Goal: Task Accomplishment & Management: Use online tool/utility

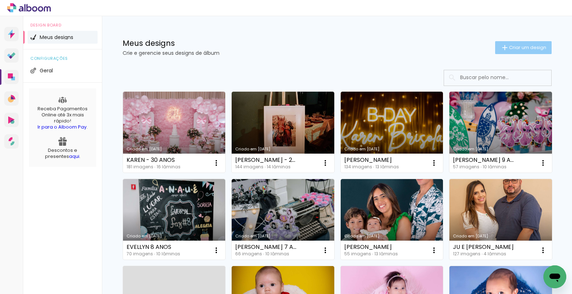
click at [526, 46] on span "Criar um design" at bounding box center [527, 47] width 37 height 5
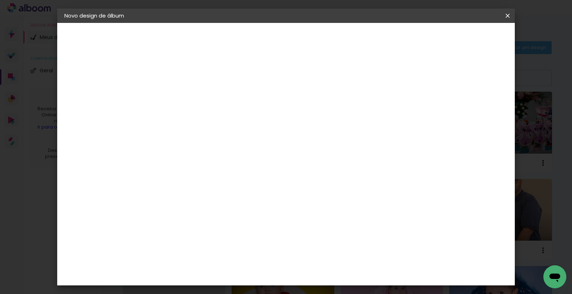
click at [181, 100] on input at bounding box center [181, 95] width 0 height 11
type input "LIVIA"
type paper-input "LIVIA"
click at [0, 0] on slot "Avançar" at bounding box center [0, 0] width 0 height 0
click at [216, 132] on input at bounding box center [199, 136] width 72 height 9
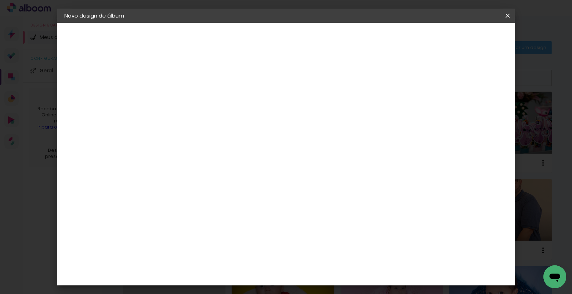
type input "MATRIX"
type paper-input "MATRIX"
click at [195, 165] on paper-item "Matrix" at bounding box center [192, 162] width 63 height 16
click at [194, 161] on div "Matrix" at bounding box center [186, 162] width 18 height 6
click at [0, 0] on slot "Avançar" at bounding box center [0, 0] width 0 height 0
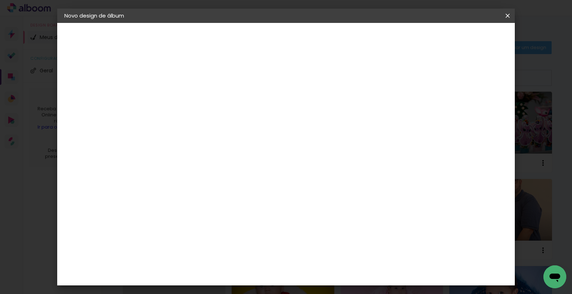
scroll to position [233, 0]
click at [0, 0] on slot "Avançar" at bounding box center [0, 0] width 0 height 0
click at [324, 75] on div at bounding box center [321, 77] width 6 height 6
type paper-checkbox "on"
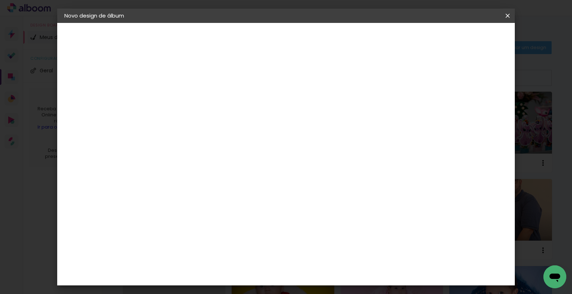
click at [364, 38] on span "Iniciar design" at bounding box center [348, 37] width 33 height 5
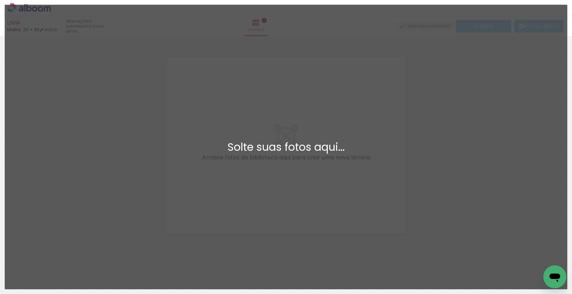
scroll to position [9, 0]
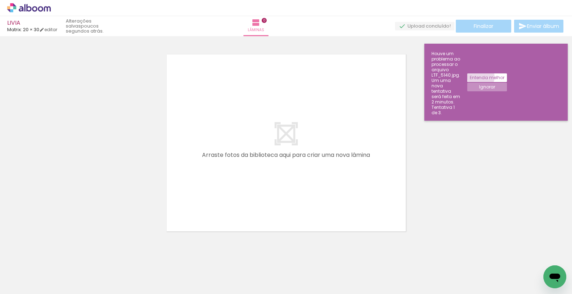
click at [0, 0] on slot "Entenda melhor" at bounding box center [0, 0] width 0 height 0
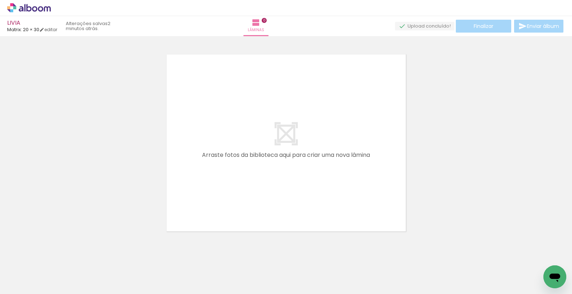
drag, startPoint x: 73, startPoint y: 271, endPoint x: 252, endPoint y: 151, distance: 216.2
click at [252, 151] on quentale-workspace at bounding box center [286, 147] width 572 height 294
click at [258, 149] on quentale-layouter at bounding box center [286, 143] width 252 height 190
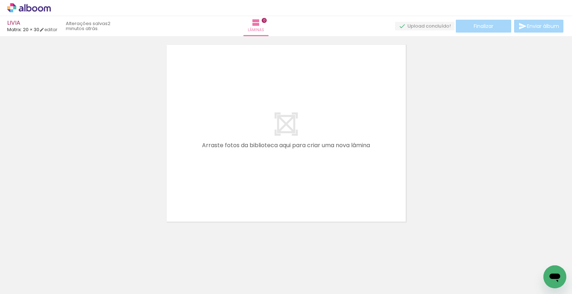
scroll to position [23, 0]
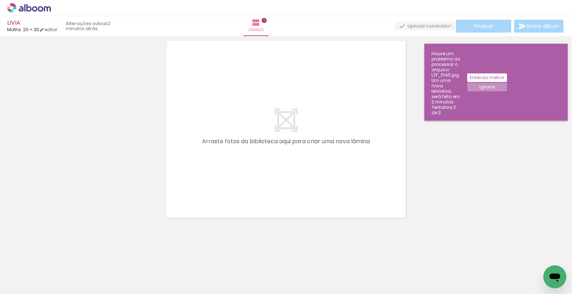
click at [26, 8] on icon at bounding box center [29, 7] width 44 height 9
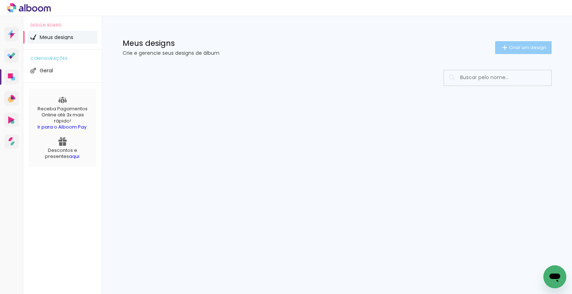
click at [511, 47] on span "Criar um design" at bounding box center [527, 47] width 37 height 5
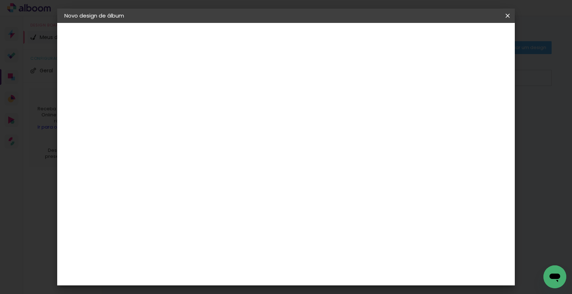
click at [181, 98] on input at bounding box center [181, 95] width 0 height 11
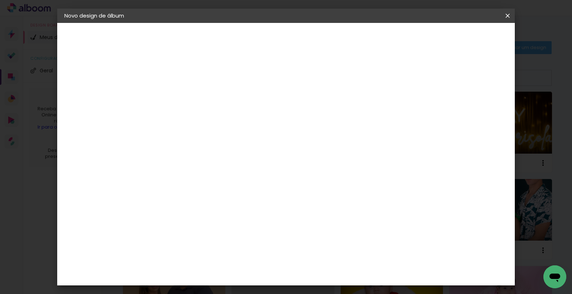
type input "LIVIA 20X30"
type paper-input "LIVIA 20X30"
click at [255, 34] on paper-button "Avançar" at bounding box center [237, 38] width 35 height 12
click at [207, 134] on input at bounding box center [199, 136] width 72 height 9
type input "MATR"
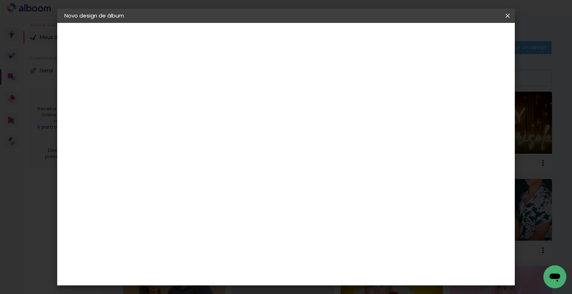
type paper-input "MATR"
click at [195, 167] on paper-item "Matrix" at bounding box center [192, 162] width 63 height 16
click at [0, 0] on slot "Avançar" at bounding box center [0, 0] width 0 height 0
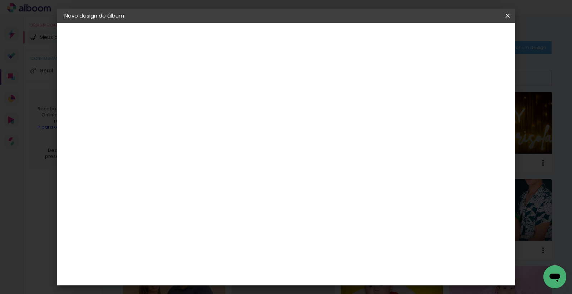
click at [298, 34] on paper-button "Avançar" at bounding box center [280, 38] width 35 height 12
click at [364, 38] on span "Iniciar design" at bounding box center [348, 37] width 33 height 5
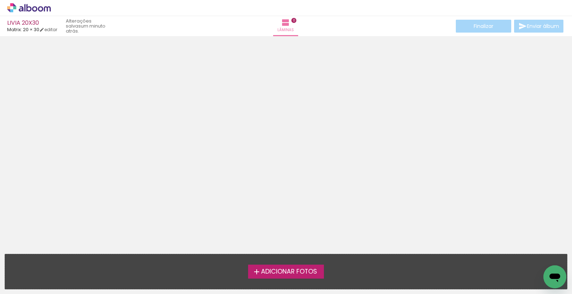
click at [279, 272] on span "Adicionar Fotos" at bounding box center [289, 271] width 56 height 6
click at [0, 0] on input "file" at bounding box center [0, 0] width 0 height 0
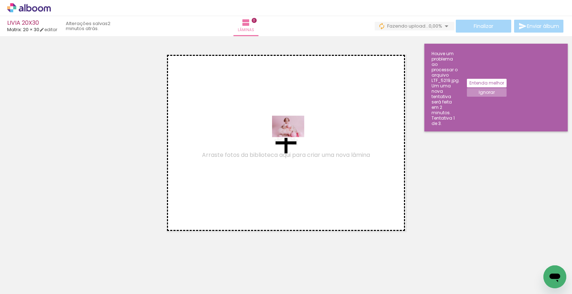
drag, startPoint x: 73, startPoint y: 266, endPoint x: 178, endPoint y: 230, distance: 110.5
click at [294, 137] on quentale-workspace at bounding box center [286, 147] width 572 height 294
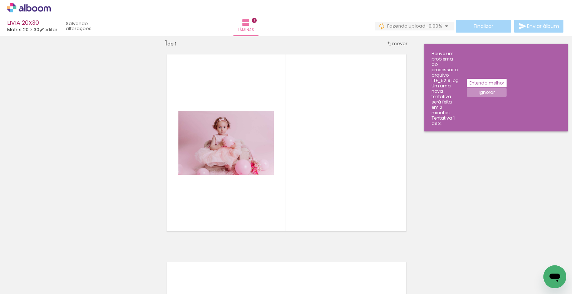
scroll to position [9, 0]
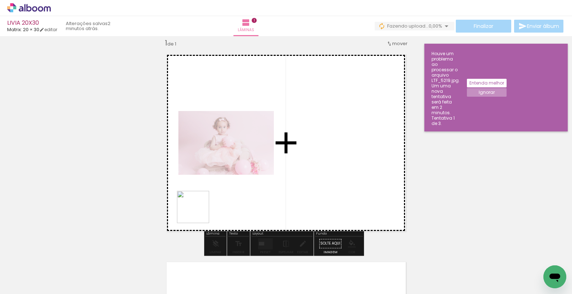
drag, startPoint x: 115, startPoint y: 270, endPoint x: 187, endPoint y: 242, distance: 77.7
click at [213, 205] on quentale-workspace at bounding box center [286, 147] width 572 height 294
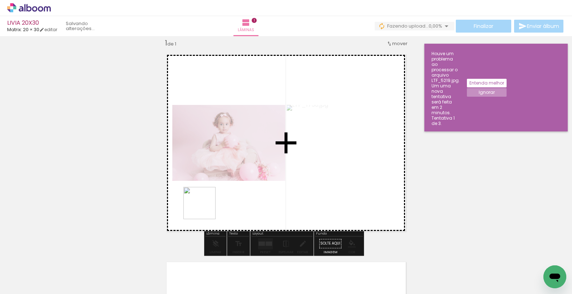
drag, startPoint x: 161, startPoint y: 272, endPoint x: 201, endPoint y: 222, distance: 63.3
click at [206, 206] on quentale-workspace at bounding box center [286, 147] width 572 height 294
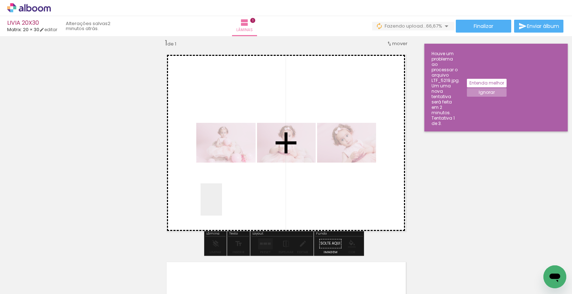
drag, startPoint x: 198, startPoint y: 271, endPoint x: 238, endPoint y: 237, distance: 52.5
click at [223, 200] on quentale-workspace at bounding box center [286, 147] width 572 height 294
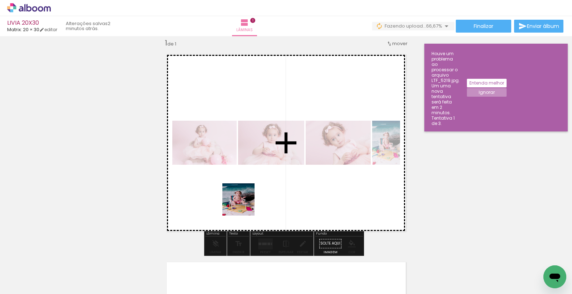
drag, startPoint x: 240, startPoint y: 271, endPoint x: 266, endPoint y: 254, distance: 30.9
click at [244, 198] on quentale-workspace at bounding box center [286, 147] width 572 height 294
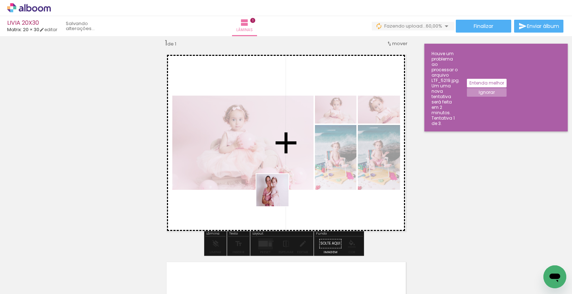
drag, startPoint x: 268, startPoint y: 266, endPoint x: 311, endPoint y: 244, distance: 48.3
click at [278, 192] on quentale-workspace at bounding box center [286, 147] width 572 height 294
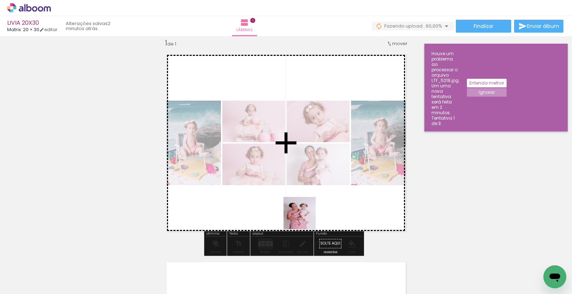
drag, startPoint x: 313, startPoint y: 265, endPoint x: 296, endPoint y: 197, distance: 70.2
click at [296, 197] on quentale-workspace at bounding box center [286, 147] width 572 height 294
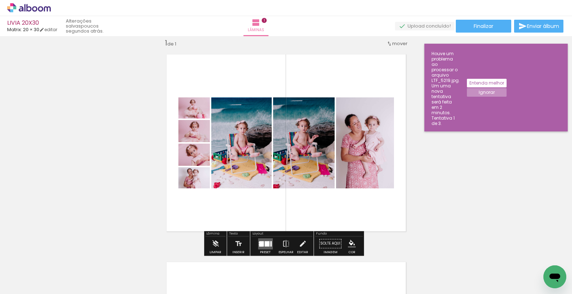
click at [261, 240] on quentale-layouter at bounding box center [265, 243] width 15 height 11
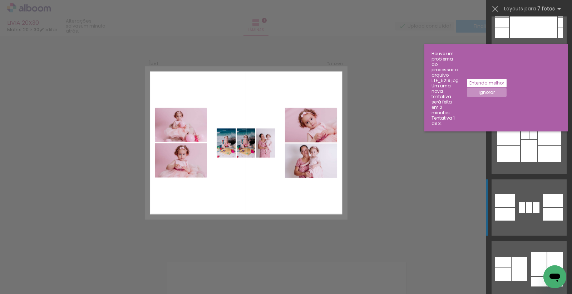
scroll to position [1152, 0]
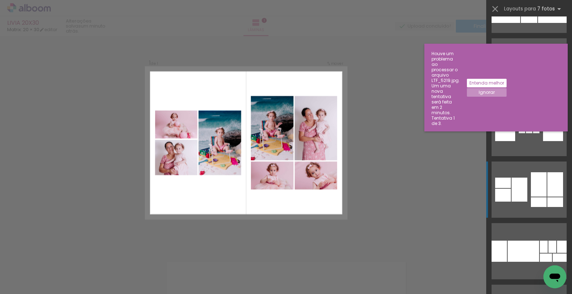
click at [531, 186] on div at bounding box center [539, 184] width 16 height 24
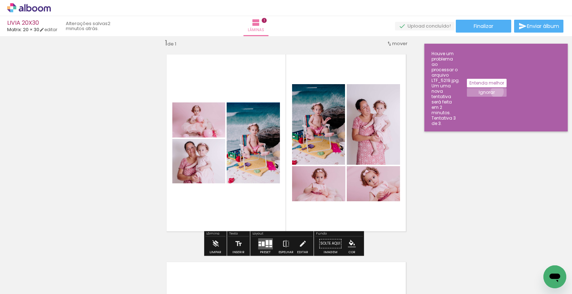
click at [507, 88] on paper-button "Ignorar" at bounding box center [487, 92] width 40 height 9
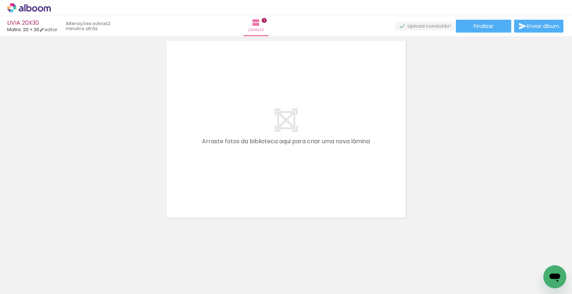
scroll to position [0, 159]
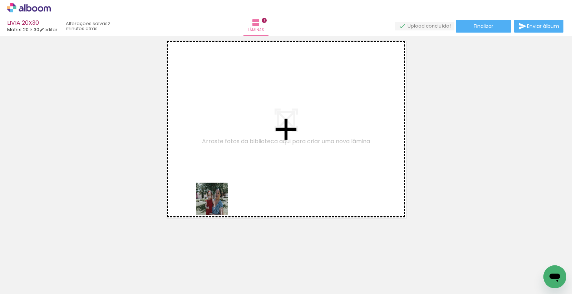
drag, startPoint x: 217, startPoint y: 204, endPoint x: 240, endPoint y: 147, distance: 61.0
click at [240, 147] on quentale-workspace at bounding box center [286, 147] width 572 height 294
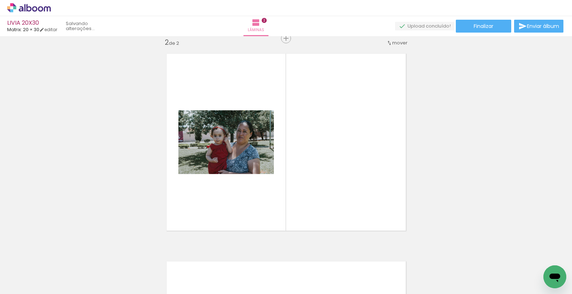
scroll to position [216, 0]
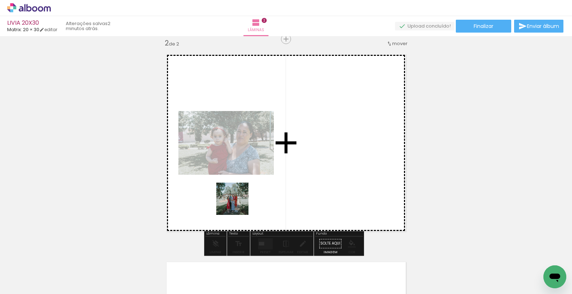
drag, startPoint x: 225, startPoint y: 271, endPoint x: 238, endPoint y: 204, distance: 68.2
click at [238, 204] on quentale-workspace at bounding box center [286, 147] width 572 height 294
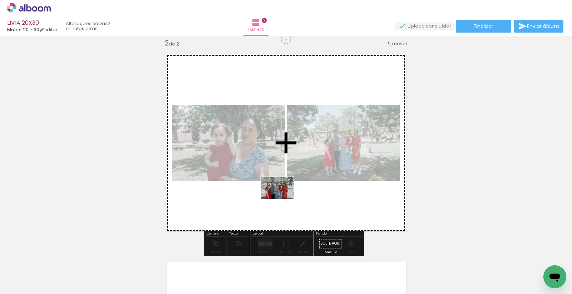
drag, startPoint x: 273, startPoint y: 267, endPoint x: 283, endPoint y: 198, distance: 69.1
click at [283, 198] on quentale-workspace at bounding box center [286, 147] width 572 height 294
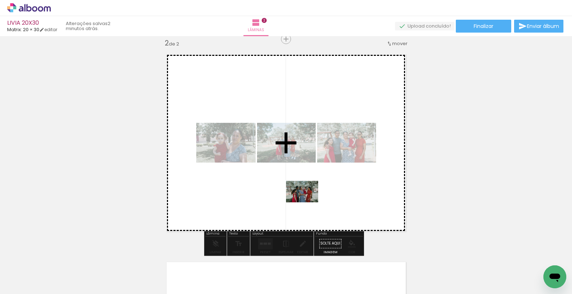
drag, startPoint x: 306, startPoint y: 270, endPoint x: 307, endPoint y: 200, distance: 70.8
click at [307, 200] on quentale-workspace at bounding box center [286, 147] width 572 height 294
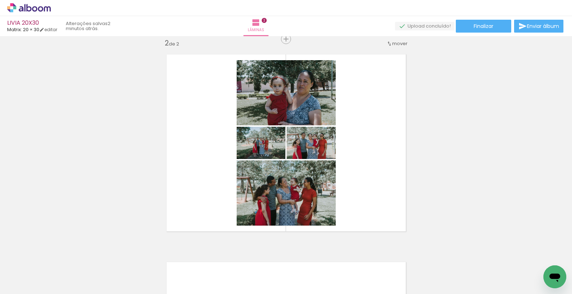
scroll to position [0, 359]
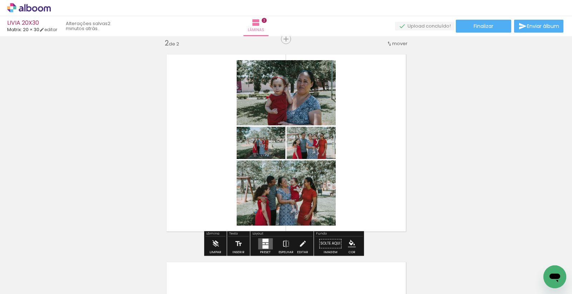
click at [59, 260] on iron-horizontal-list at bounding box center [51, 271] width 14 height 45
drag, startPoint x: 312, startPoint y: 267, endPoint x: 348, endPoint y: 184, distance: 90.7
click at [348, 184] on quentale-workspace at bounding box center [286, 147] width 572 height 294
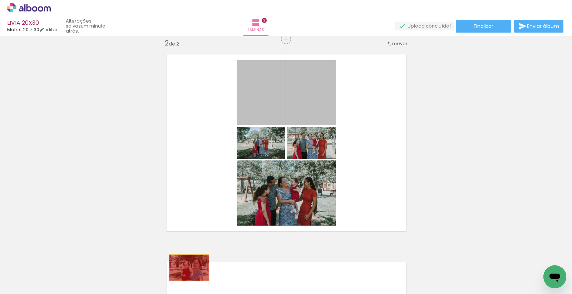
drag, startPoint x: 281, startPoint y: 99, endPoint x: 183, endPoint y: 267, distance: 194.9
click at [185, 267] on quentale-workspace at bounding box center [286, 147] width 572 height 294
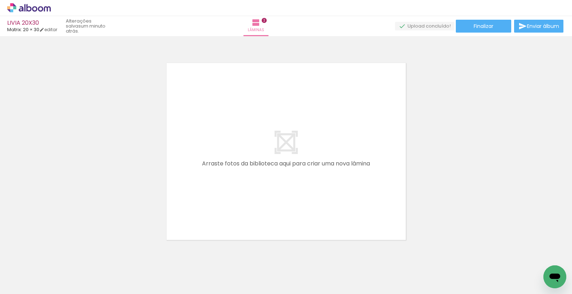
scroll to position [0, 227]
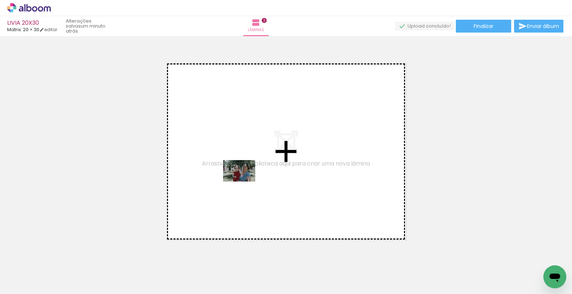
drag, startPoint x: 131, startPoint y: 266, endPoint x: 245, endPoint y: 181, distance: 141.8
click at [245, 181] on quentale-workspace at bounding box center [286, 147] width 572 height 294
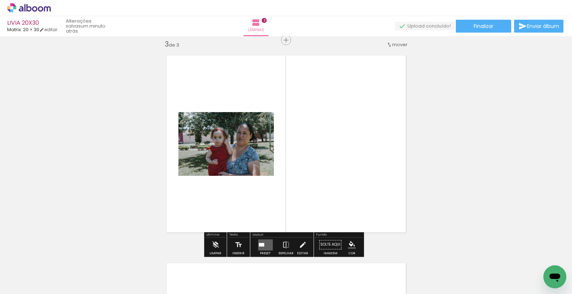
scroll to position [424, 0]
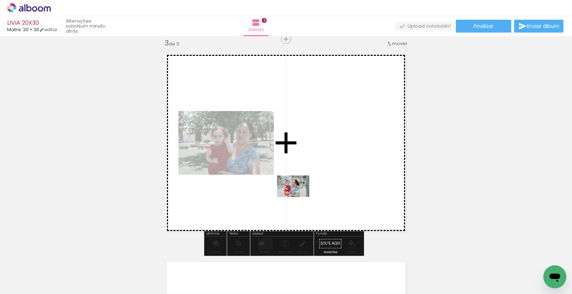
drag, startPoint x: 279, startPoint y: 270, endPoint x: 299, endPoint y: 197, distance: 75.5
click at [299, 197] on quentale-workspace at bounding box center [286, 147] width 572 height 294
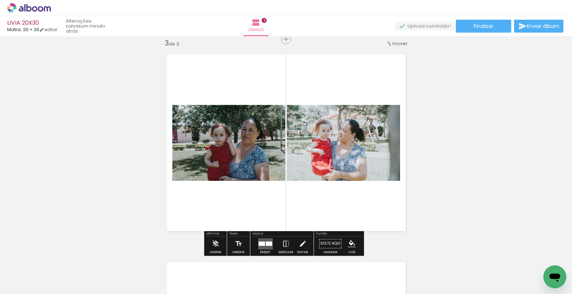
drag, startPoint x: 322, startPoint y: 273, endPoint x: 319, endPoint y: 211, distance: 61.6
click at [319, 211] on quentale-workspace at bounding box center [286, 147] width 572 height 294
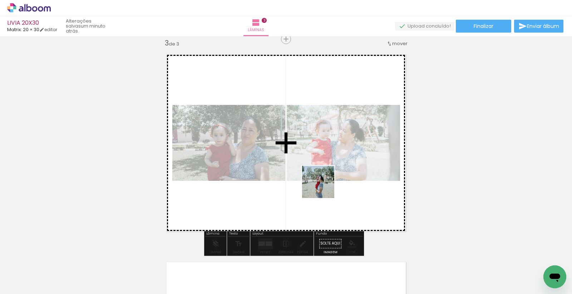
drag, startPoint x: 328, startPoint y: 273, endPoint x: 324, endPoint y: 187, distance: 85.6
click at [324, 187] on quentale-workspace at bounding box center [286, 147] width 572 height 294
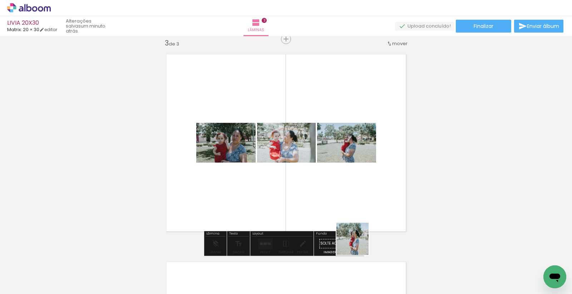
drag, startPoint x: 364, startPoint y: 262, endPoint x: 349, endPoint y: 206, distance: 58.5
click at [339, 186] on quentale-workspace at bounding box center [286, 147] width 572 height 294
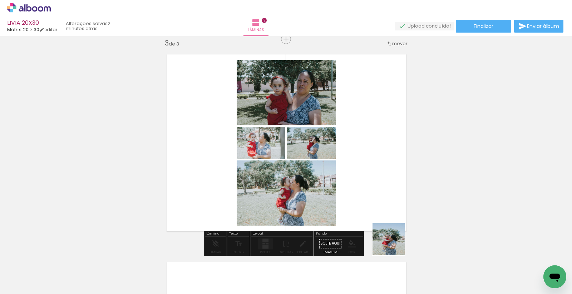
drag, startPoint x: 394, startPoint y: 244, endPoint x: 361, endPoint y: 183, distance: 69.1
click at [362, 185] on quentale-workspace at bounding box center [286, 147] width 572 height 294
click at [361, 183] on quentale-layouter at bounding box center [286, 143] width 252 height 190
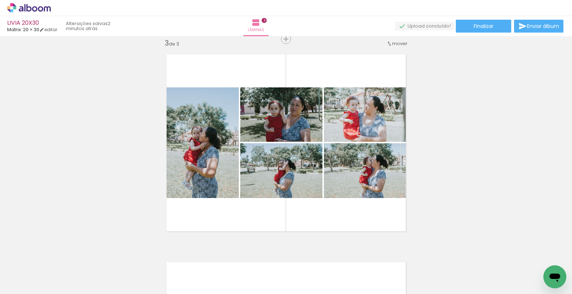
scroll to position [0, 988]
drag, startPoint x: 376, startPoint y: 288, endPoint x: 471, endPoint y: 284, distance: 95.2
click at [59, 284] on iron-horizontal-list at bounding box center [51, 271] width 14 height 45
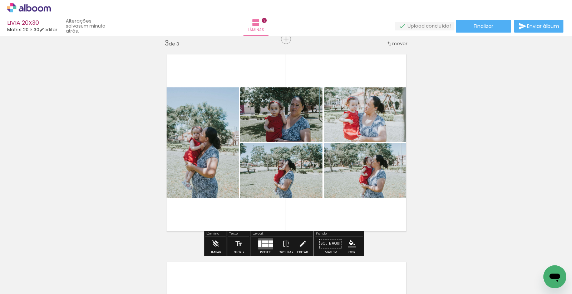
scroll to position [0, 455]
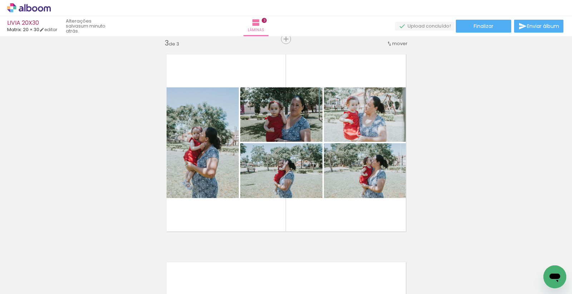
click at [29, 283] on span "Adicionar Fotos" at bounding box center [25, 284] width 21 height 8
click at [0, 0] on input "file" at bounding box center [0, 0] width 0 height 0
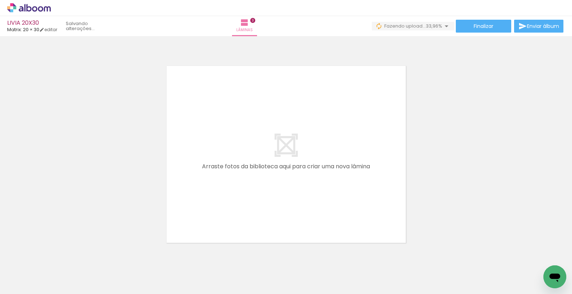
scroll to position [623, 0]
click at [243, 272] on div at bounding box center [242, 270] width 35 height 24
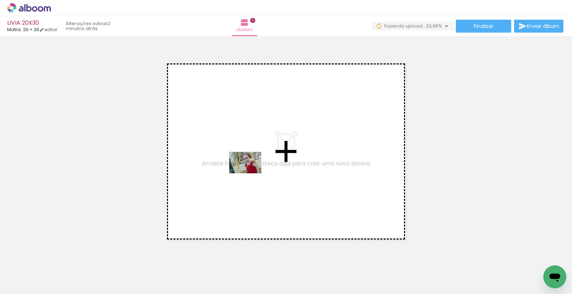
drag, startPoint x: 241, startPoint y: 279, endPoint x: 251, endPoint y: 173, distance: 106.7
click at [251, 173] on quentale-workspace at bounding box center [286, 147] width 572 height 294
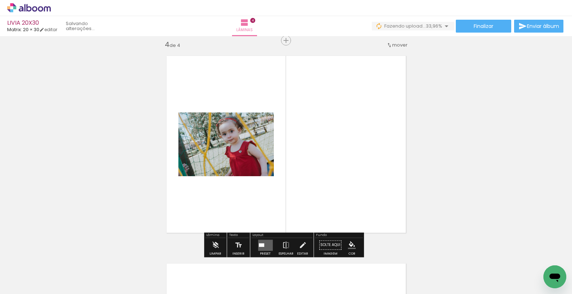
scroll to position [631, 0]
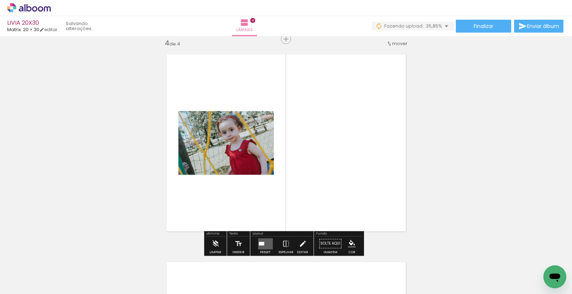
click at [31, 280] on span "Adicionar Fotos" at bounding box center [25, 284] width 21 height 8
click at [0, 0] on input "file" at bounding box center [0, 0] width 0 height 0
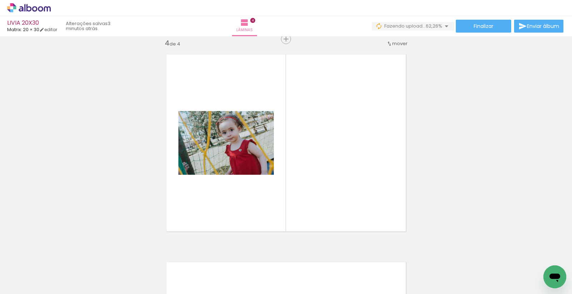
scroll to position [0, 614]
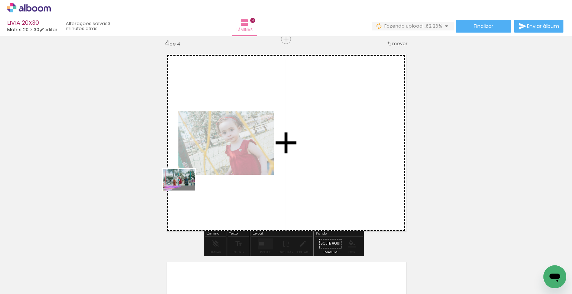
drag, startPoint x: 131, startPoint y: 275, endPoint x: 185, endPoint y: 190, distance: 100.0
click at [185, 190] on quentale-workspace at bounding box center [286, 147] width 572 height 294
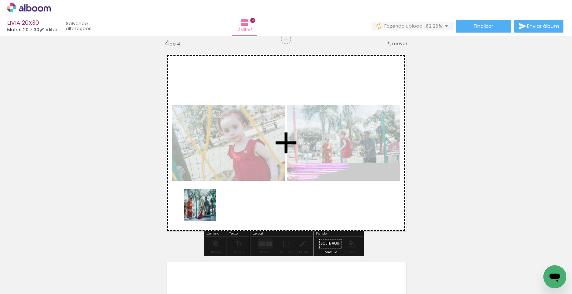
drag, startPoint x: 206, startPoint y: 211, endPoint x: 206, endPoint y: 207, distance: 4.4
click at [206, 207] on quentale-workspace at bounding box center [286, 147] width 572 height 294
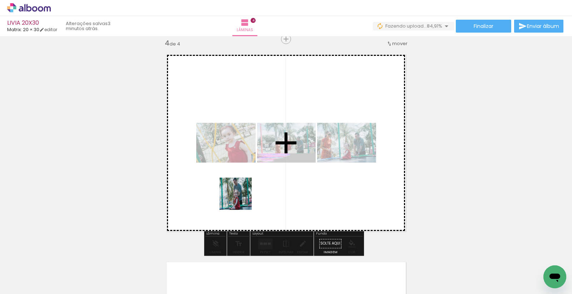
drag, startPoint x: 208, startPoint y: 267, endPoint x: 241, endPoint y: 198, distance: 76.5
click at [241, 198] on quentale-workspace at bounding box center [286, 147] width 572 height 294
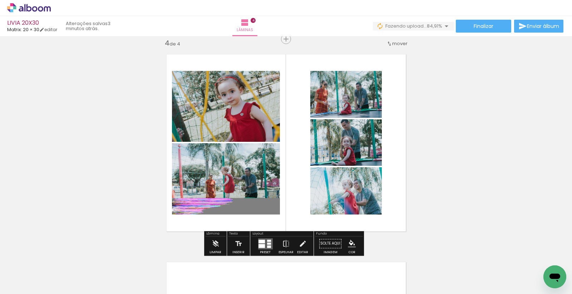
scroll to position [0, 614]
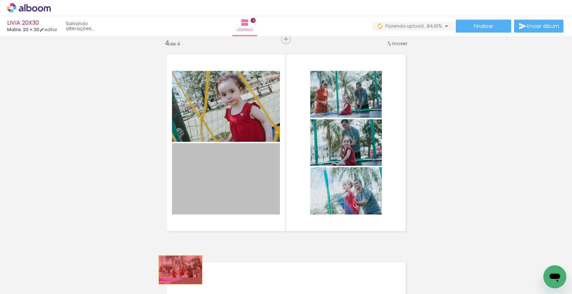
drag, startPoint x: 218, startPoint y: 190, endPoint x: 177, endPoint y: 269, distance: 89.2
click at [177, 269] on quentale-workspace at bounding box center [286, 147] width 572 height 294
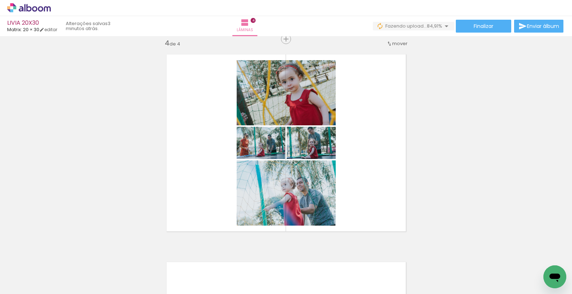
click at [30, 283] on span "Adicionar Fotos" at bounding box center [25, 284] width 21 height 8
click at [0, 0] on input "file" at bounding box center [0, 0] width 0 height 0
click at [33, 284] on span "Adicionar Fotos" at bounding box center [25, 284] width 21 height 8
click at [0, 0] on input "file" at bounding box center [0, 0] width 0 height 0
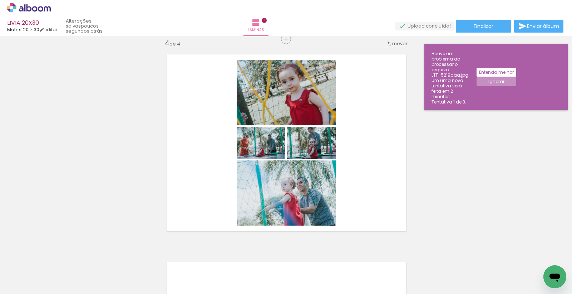
scroll to position [0, 691]
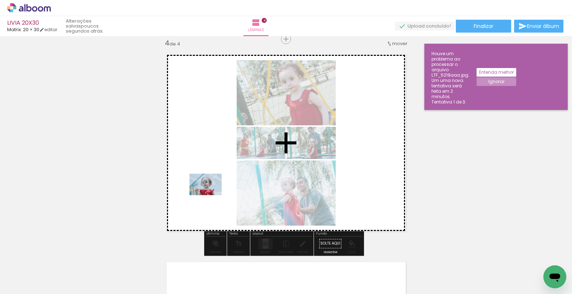
drag, startPoint x: 220, startPoint y: 274, endPoint x: 210, endPoint y: 193, distance: 81.0
click at [210, 193] on quentale-workspace at bounding box center [286, 147] width 572 height 294
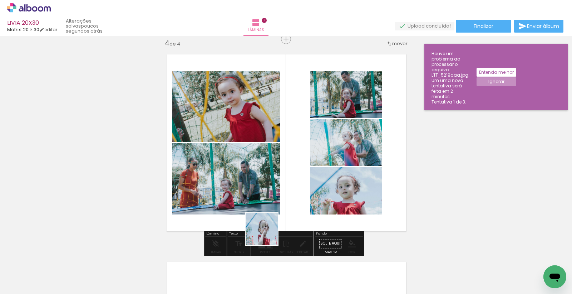
drag, startPoint x: 266, startPoint y: 276, endPoint x: 267, endPoint y: 217, distance: 58.3
click at [267, 217] on quentale-workspace at bounding box center [286, 147] width 572 height 294
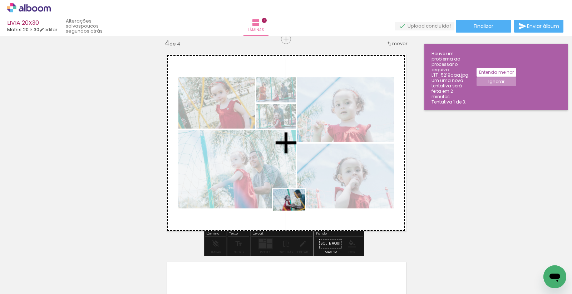
drag, startPoint x: 302, startPoint y: 244, endPoint x: 294, endPoint y: 210, distance: 34.1
click at [294, 210] on quentale-workspace at bounding box center [286, 147] width 572 height 294
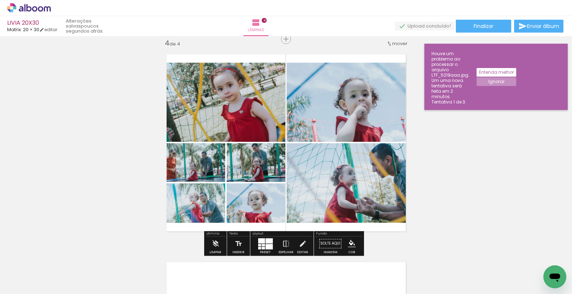
click at [345, 272] on div at bounding box center [341, 270] width 35 height 24
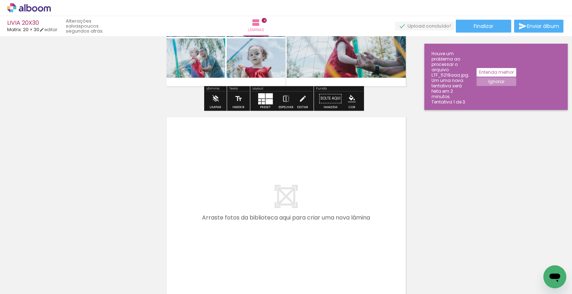
scroll to position [790, 0]
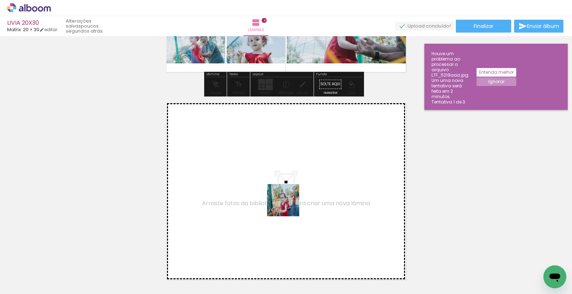
drag, startPoint x: 345, startPoint y: 272, endPoint x: 287, endPoint y: 204, distance: 89.8
click at [287, 204] on quentale-workspace at bounding box center [286, 147] width 572 height 294
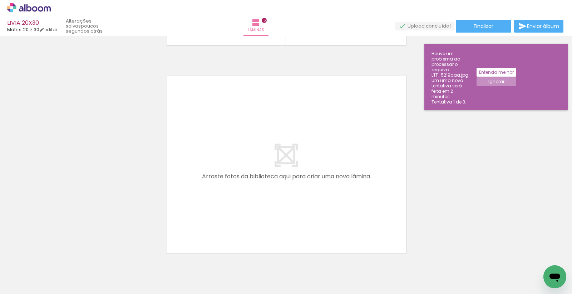
scroll to position [1037, 0]
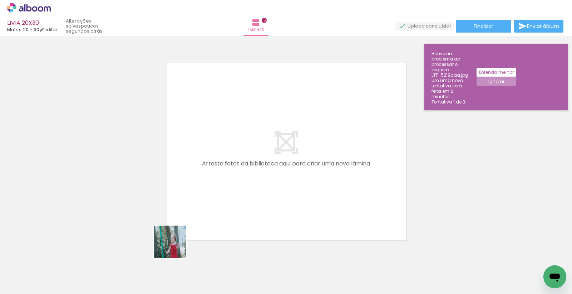
drag, startPoint x: 176, startPoint y: 247, endPoint x: 205, endPoint y: 281, distance: 45.4
click at [213, 198] on quentale-workspace at bounding box center [286, 147] width 572 height 294
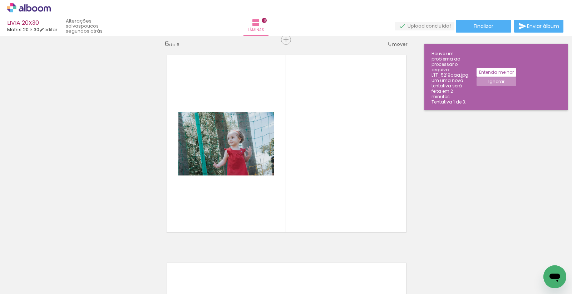
scroll to position [1046, 0]
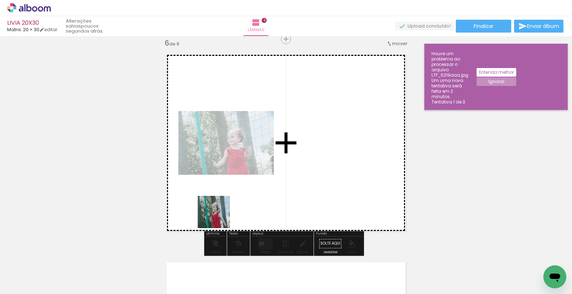
drag, startPoint x: 206, startPoint y: 259, endPoint x: 228, endPoint y: 237, distance: 30.9
click at [223, 191] on quentale-workspace at bounding box center [286, 147] width 572 height 294
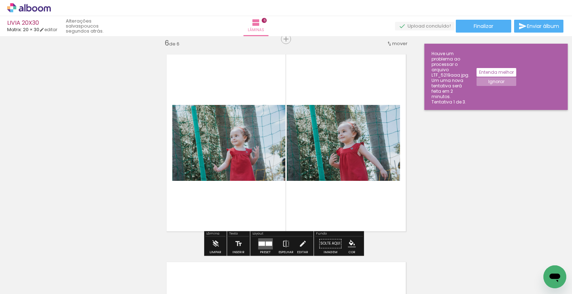
drag, startPoint x: 236, startPoint y: 266, endPoint x: 249, endPoint y: 196, distance: 71.6
click at [256, 198] on quentale-workspace at bounding box center [286, 147] width 572 height 294
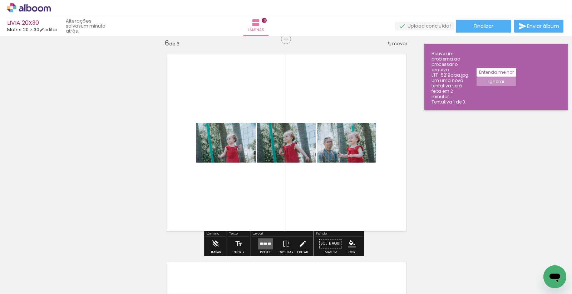
drag, startPoint x: 286, startPoint y: 266, endPoint x: 280, endPoint y: 231, distance: 36.3
click at [270, 198] on quentale-workspace at bounding box center [286, 147] width 572 height 294
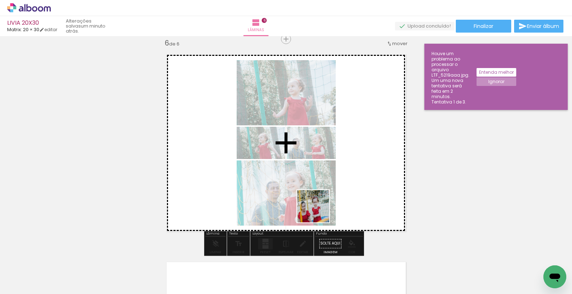
drag, startPoint x: 320, startPoint y: 277, endPoint x: 360, endPoint y: 251, distance: 48.4
click at [319, 210] on quentale-workspace at bounding box center [286, 147] width 572 height 294
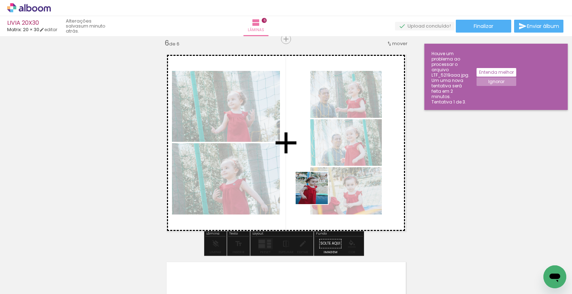
drag, startPoint x: 367, startPoint y: 263, endPoint x: 388, endPoint y: 274, distance: 24.3
click at [312, 188] on quentale-workspace at bounding box center [286, 147] width 572 height 294
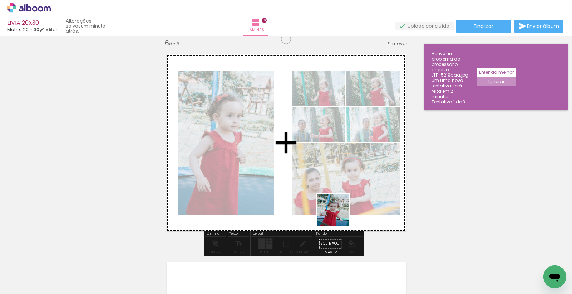
drag, startPoint x: 338, startPoint y: 215, endPoint x: 428, endPoint y: 272, distance: 106.0
click at [326, 202] on quentale-workspace at bounding box center [286, 147] width 572 height 294
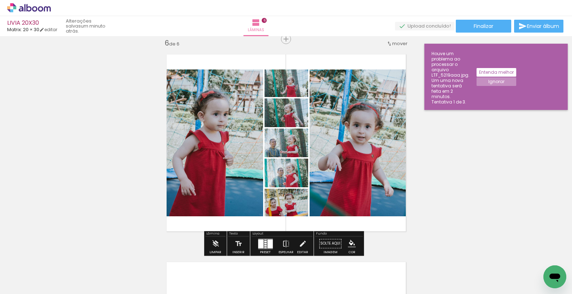
drag, startPoint x: 442, startPoint y: 276, endPoint x: 364, endPoint y: 224, distance: 93.5
click at [363, 219] on quentale-workspace at bounding box center [286, 147] width 572 height 294
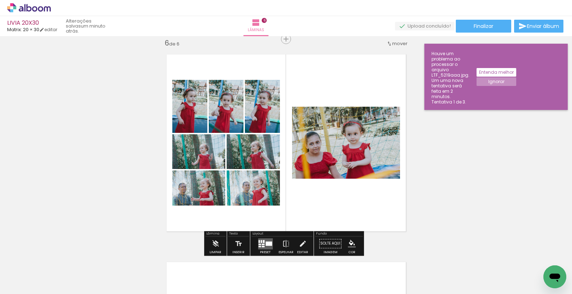
scroll to position [0, 1284]
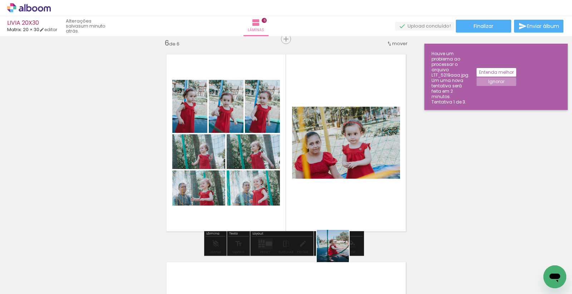
drag, startPoint x: 349, startPoint y: 272, endPoint x: 316, endPoint y: 200, distance: 79.4
click at [320, 215] on quentale-workspace at bounding box center [286, 147] width 572 height 294
click at [316, 200] on quentale-layouter at bounding box center [286, 143] width 252 height 190
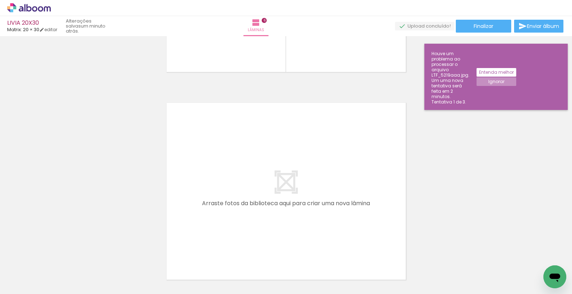
scroll to position [0, 1467]
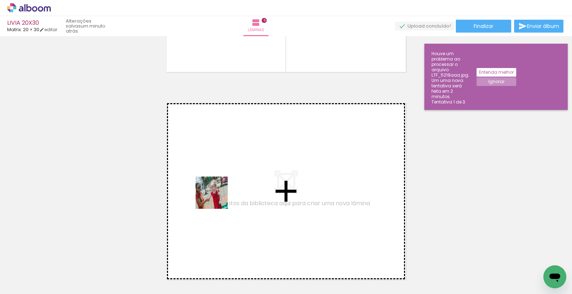
drag, startPoint x: 213, startPoint y: 241, endPoint x: 218, endPoint y: 194, distance: 47.1
click at [218, 194] on quentale-workspace at bounding box center [286, 147] width 572 height 294
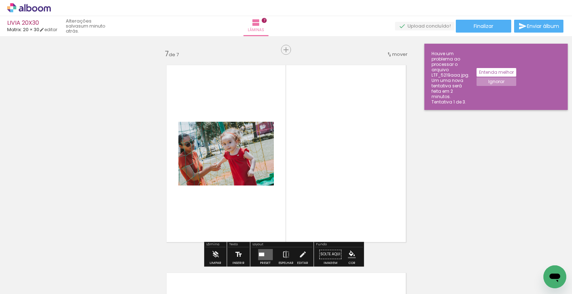
scroll to position [1253, 0]
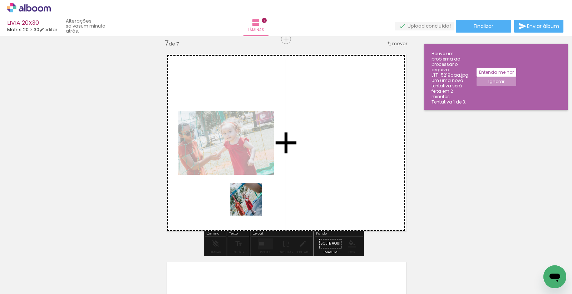
drag, startPoint x: 249, startPoint y: 270, endPoint x: 251, endPoint y: 182, distance: 88.0
click at [251, 182] on quentale-workspace at bounding box center [286, 147] width 572 height 294
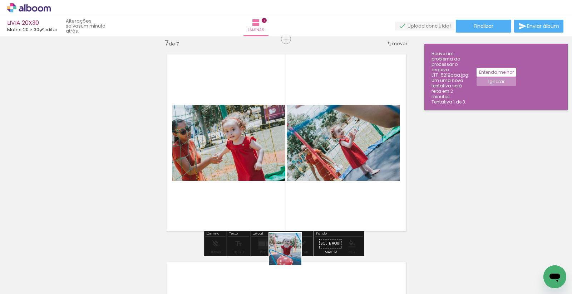
drag, startPoint x: 291, startPoint y: 254, endPoint x: 309, endPoint y: 223, distance: 35.9
click at [279, 183] on quentale-workspace at bounding box center [286, 147] width 572 height 294
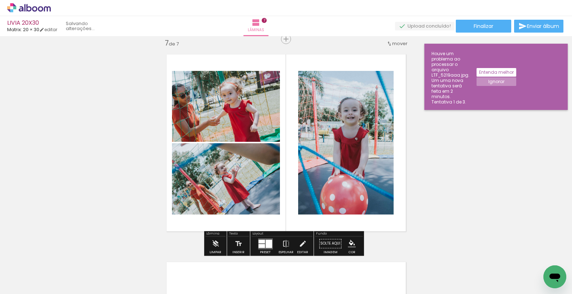
drag, startPoint x: 325, startPoint y: 270, endPoint x: 354, endPoint y: 249, distance: 36.2
click at [302, 187] on quentale-workspace at bounding box center [286, 147] width 572 height 294
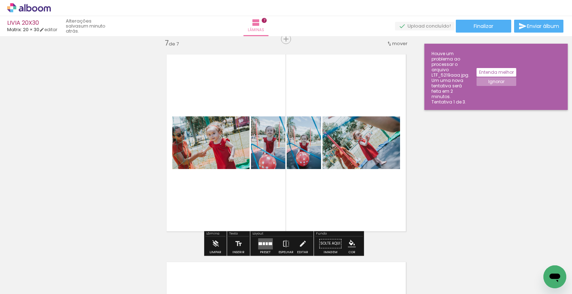
drag, startPoint x: 366, startPoint y: 271, endPoint x: 355, endPoint y: 288, distance: 20.1
click at [339, 190] on quentale-workspace at bounding box center [286, 147] width 572 height 294
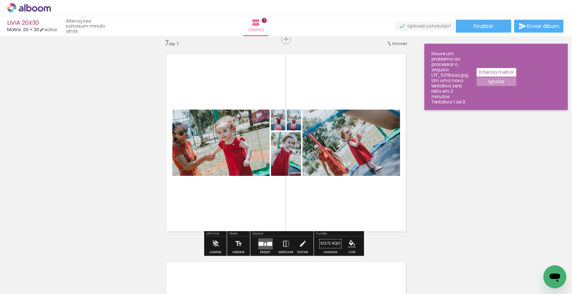
scroll to position [0, 1575]
drag, startPoint x: 295, startPoint y: 274, endPoint x: 326, endPoint y: 262, distance: 32.6
click at [294, 196] on quentale-workspace at bounding box center [286, 147] width 572 height 294
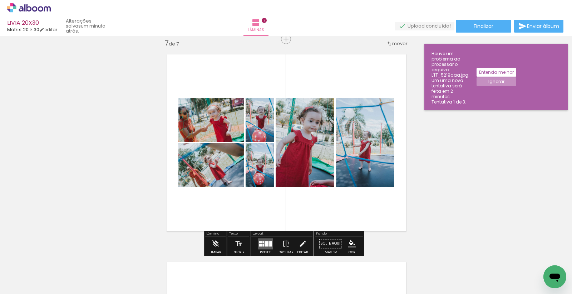
drag, startPoint x: 339, startPoint y: 273, endPoint x: 379, endPoint y: 270, distance: 40.1
click at [334, 191] on quentale-workspace at bounding box center [286, 147] width 572 height 294
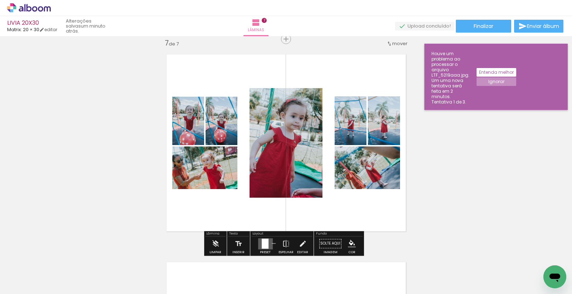
drag, startPoint x: 384, startPoint y: 277, endPoint x: 356, endPoint y: 214, distance: 69.3
click at [356, 215] on quentale-workspace at bounding box center [286, 147] width 572 height 294
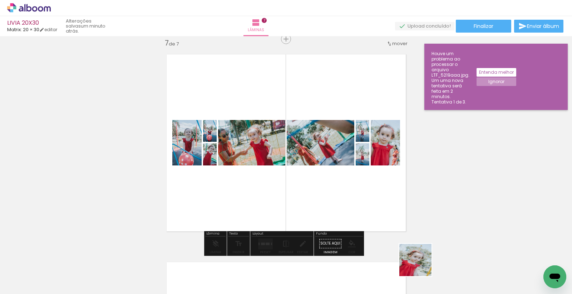
drag, startPoint x: 423, startPoint y: 268, endPoint x: 376, endPoint y: 274, distance: 46.8
click at [345, 192] on quentale-workspace at bounding box center [286, 147] width 572 height 294
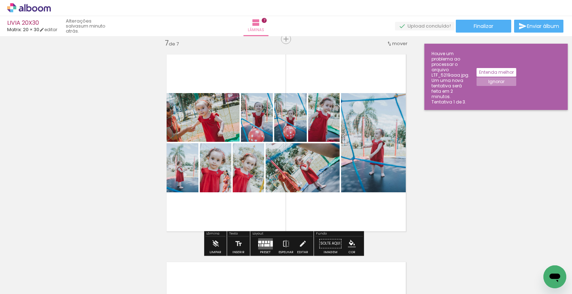
scroll to position [0, 1732]
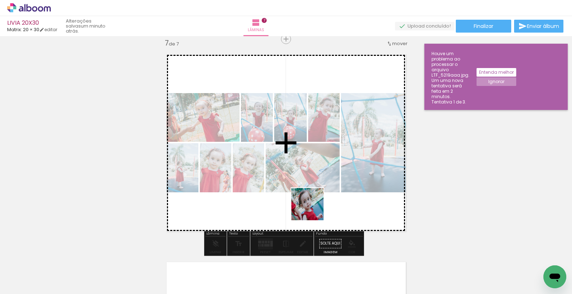
drag, startPoint x: 301, startPoint y: 274, endPoint x: 313, endPoint y: 209, distance: 66.1
click at [313, 209] on quentale-workspace at bounding box center [286, 147] width 572 height 294
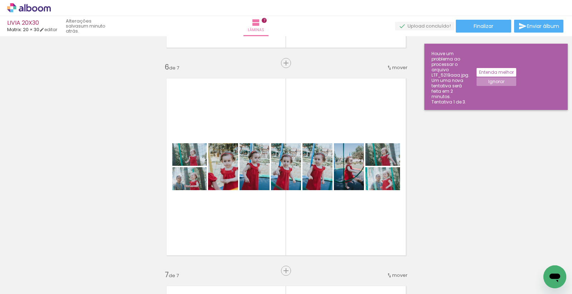
scroll to position [1015, 0]
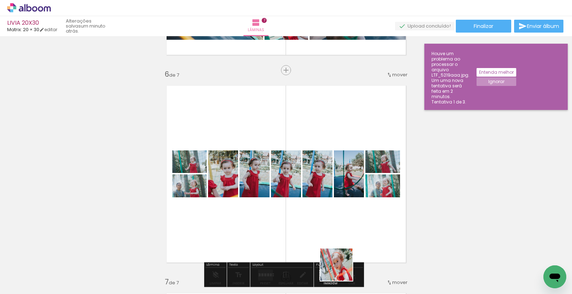
drag, startPoint x: 344, startPoint y: 275, endPoint x: 325, endPoint y: 213, distance: 64.4
click at [325, 213] on quentale-workspace at bounding box center [286, 147] width 572 height 294
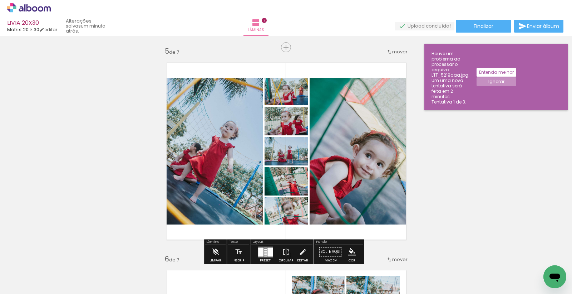
scroll to position [816, 0]
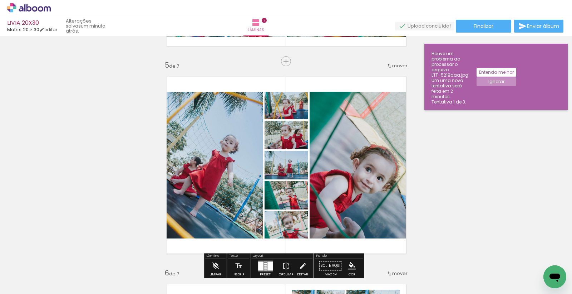
drag, startPoint x: 383, startPoint y: 235, endPoint x: 426, endPoint y: 260, distance: 50.0
click at [370, 211] on quentale-workspace at bounding box center [286, 147] width 572 height 294
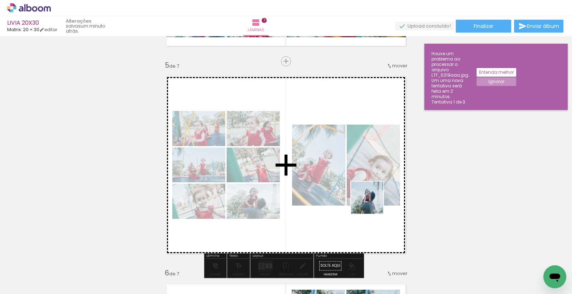
drag, startPoint x: 416, startPoint y: 255, endPoint x: 363, endPoint y: 194, distance: 80.4
click at [363, 194] on quentale-workspace at bounding box center [286, 147] width 572 height 294
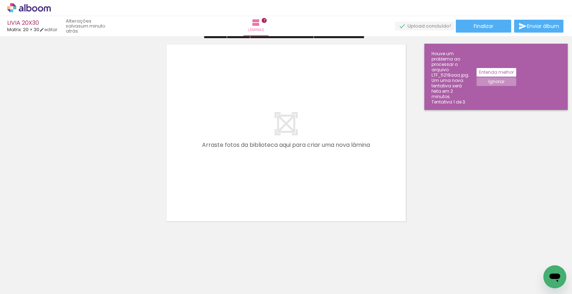
scroll to position [1474, 0]
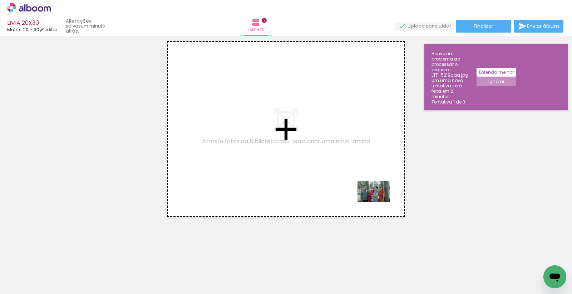
drag, startPoint x: 453, startPoint y: 269, endPoint x: 379, endPoint y: 202, distance: 99.5
click at [379, 202] on quentale-workspace at bounding box center [286, 147] width 572 height 294
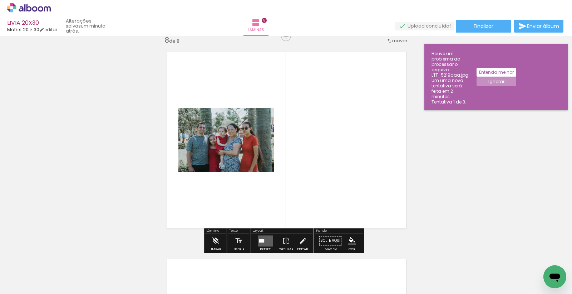
scroll to position [1461, 0]
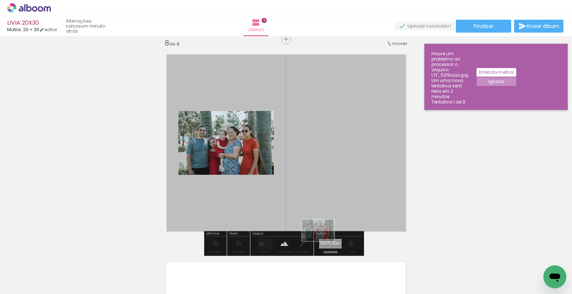
drag, startPoint x: 461, startPoint y: 263, endPoint x: 324, endPoint y: 241, distance: 138.8
click at [324, 241] on quentale-workspace at bounding box center [286, 147] width 572 height 294
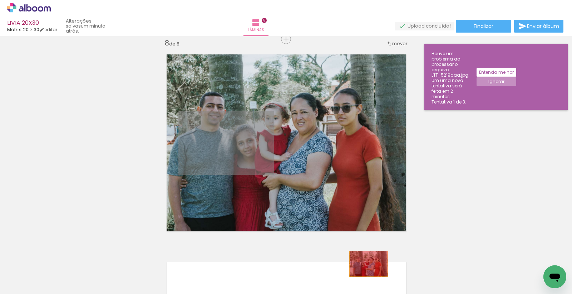
drag, startPoint x: 246, startPoint y: 159, endPoint x: 365, endPoint y: 263, distance: 158.1
click at [365, 263] on quentale-workspace at bounding box center [286, 147] width 572 height 294
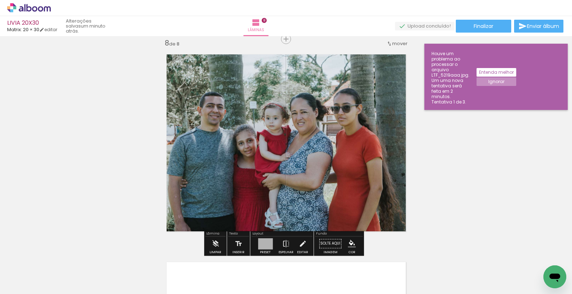
click at [308, 171] on quentale-layouter at bounding box center [286, 143] width 252 height 190
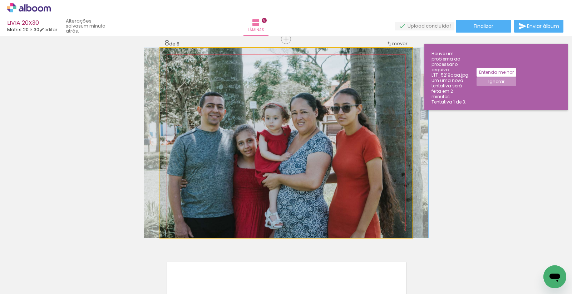
click at [276, 151] on quentale-photo at bounding box center [286, 143] width 252 height 190
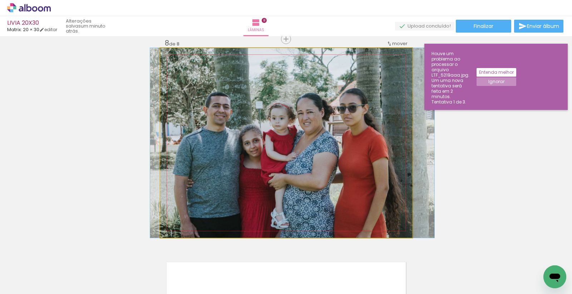
drag, startPoint x: 276, startPoint y: 151, endPoint x: 283, endPoint y: 149, distance: 6.3
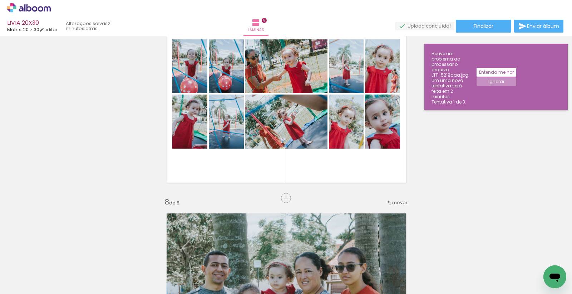
scroll to position [1262, 0]
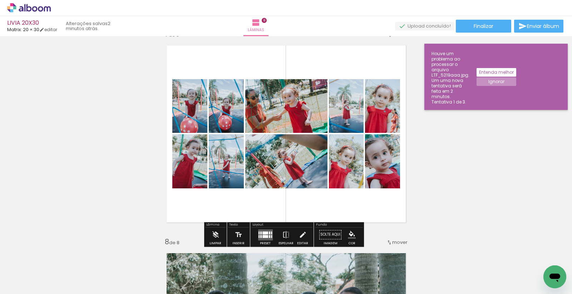
click at [263, 233] on div at bounding box center [265, 232] width 6 height 3
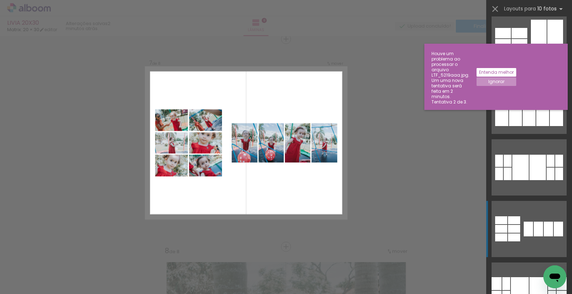
scroll to position [516, 0]
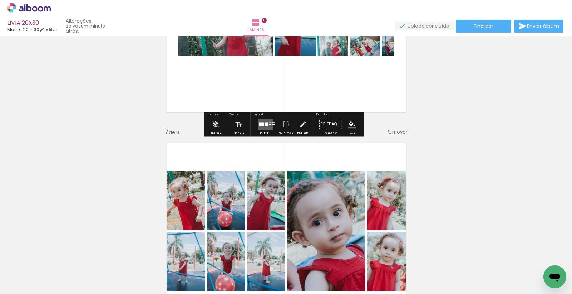
scroll to position [0, 1732]
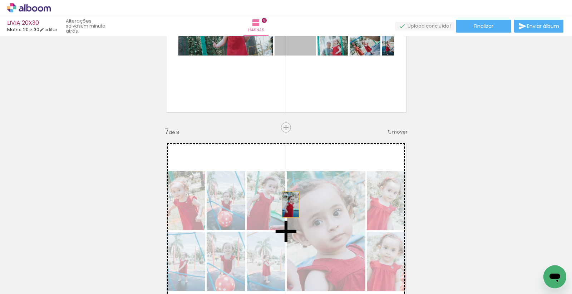
drag, startPoint x: 296, startPoint y: 49, endPoint x: 288, endPoint y: 204, distance: 155.4
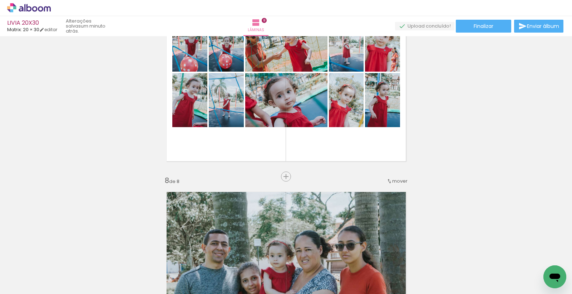
scroll to position [1285, 0]
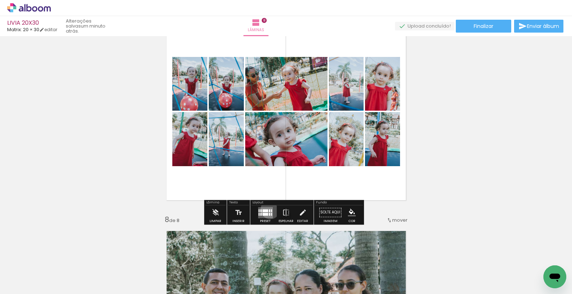
click at [269, 209] on quentale-layouter at bounding box center [265, 212] width 15 height 11
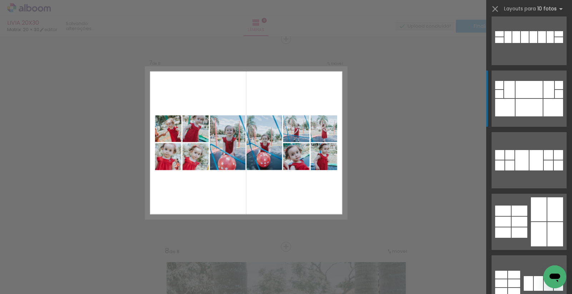
scroll to position [635, 0]
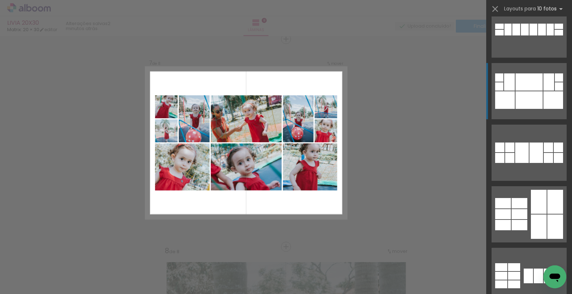
click at [526, 98] on div at bounding box center [529, 100] width 27 height 18
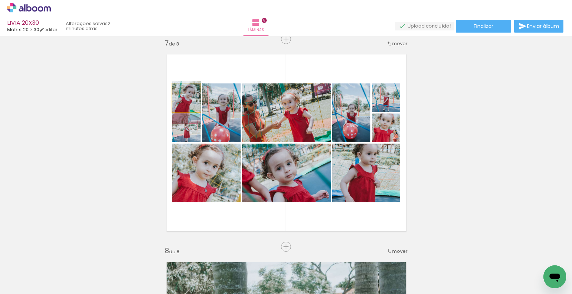
drag, startPoint x: 195, startPoint y: 88, endPoint x: 195, endPoint y: 93, distance: 5.1
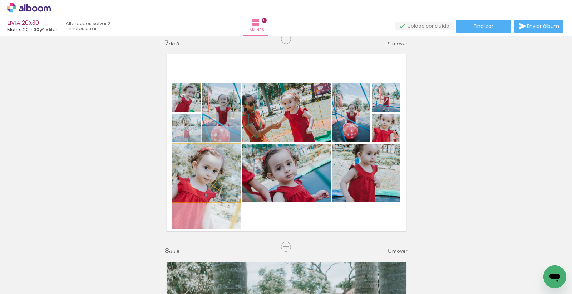
drag, startPoint x: 209, startPoint y: 171, endPoint x: 206, endPoint y: 175, distance: 5.3
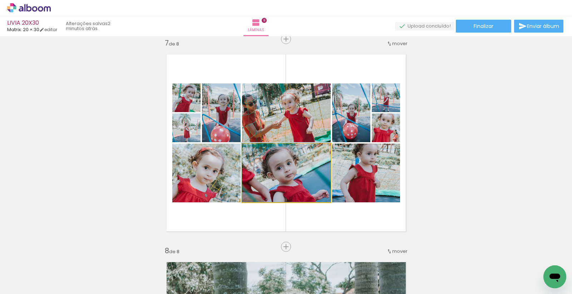
drag, startPoint x: 300, startPoint y: 183, endPoint x: 294, endPoint y: 180, distance: 7.4
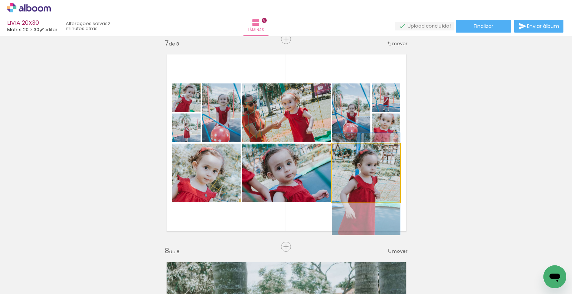
drag, startPoint x: 373, startPoint y: 175, endPoint x: 372, endPoint y: 179, distance: 4.0
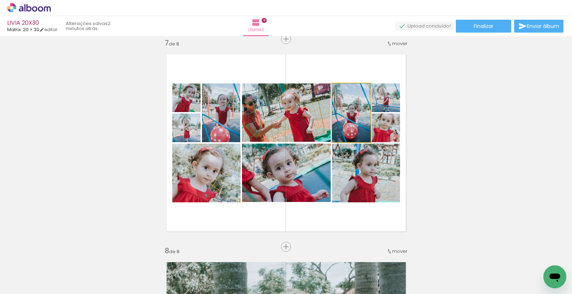
drag, startPoint x: 357, startPoint y: 124, endPoint x: 362, endPoint y: 112, distance: 12.4
click at [356, 123] on quentale-photo at bounding box center [351, 112] width 38 height 59
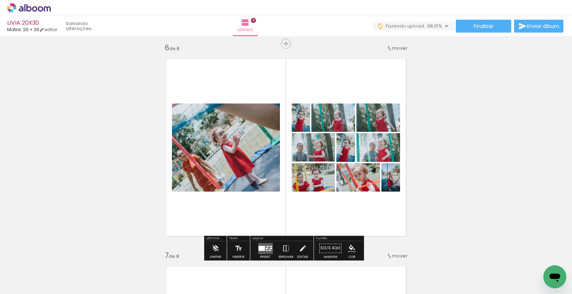
scroll to position [1055, 0]
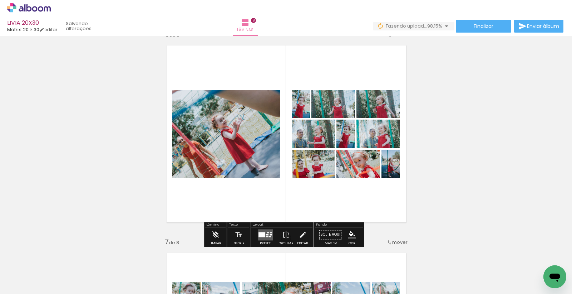
click at [267, 232] on div at bounding box center [268, 232] width 3 height 1
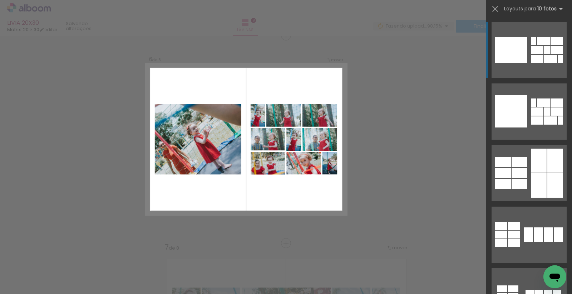
scroll to position [1046, 0]
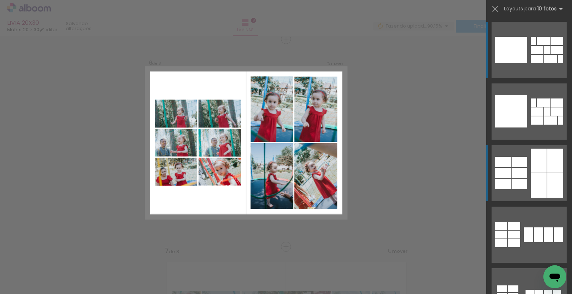
click at [531, 176] on div at bounding box center [539, 185] width 16 height 24
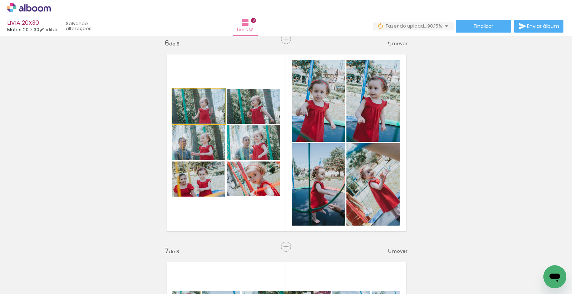
drag, startPoint x: 208, startPoint y: 119, endPoint x: 205, endPoint y: 113, distance: 6.3
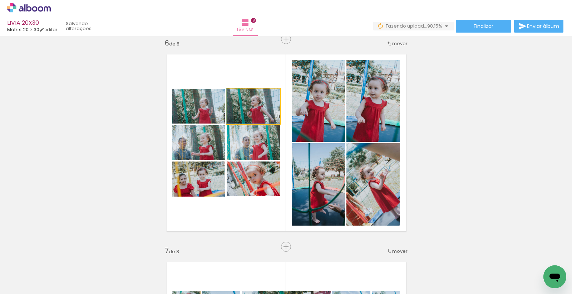
drag, startPoint x: 258, startPoint y: 117, endPoint x: 259, endPoint y: 141, distance: 24.7
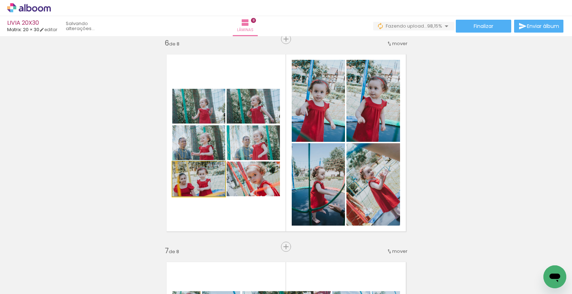
drag, startPoint x: 208, startPoint y: 188, endPoint x: 209, endPoint y: 180, distance: 7.6
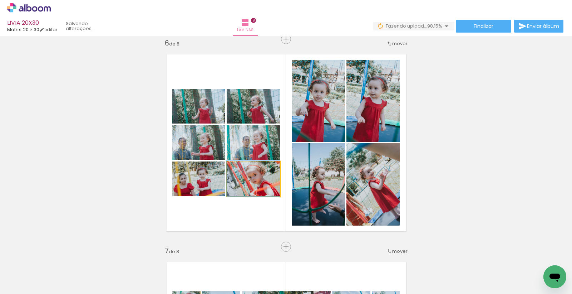
drag, startPoint x: 257, startPoint y: 192, endPoint x: 295, endPoint y: 148, distance: 57.6
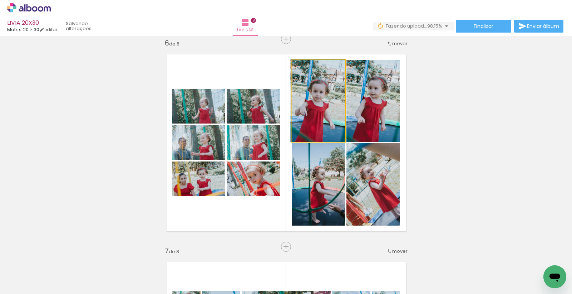
drag, startPoint x: 311, startPoint y: 117, endPoint x: 306, endPoint y: 106, distance: 12.6
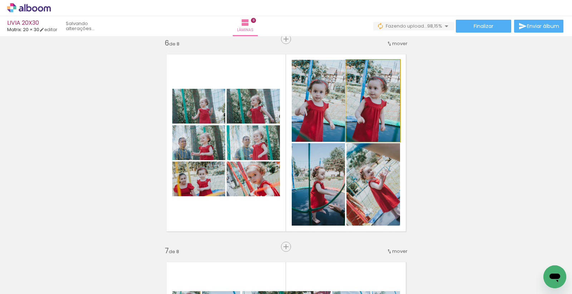
drag, startPoint x: 366, startPoint y: 123, endPoint x: 362, endPoint y: 116, distance: 8.6
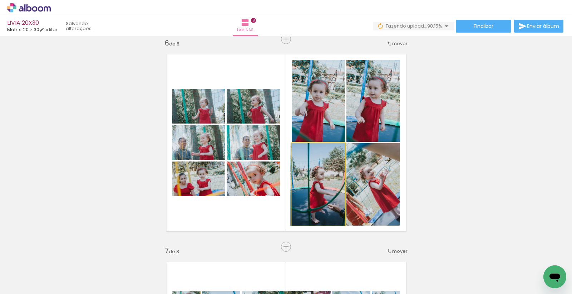
drag, startPoint x: 317, startPoint y: 201, endPoint x: 308, endPoint y: 187, distance: 16.3
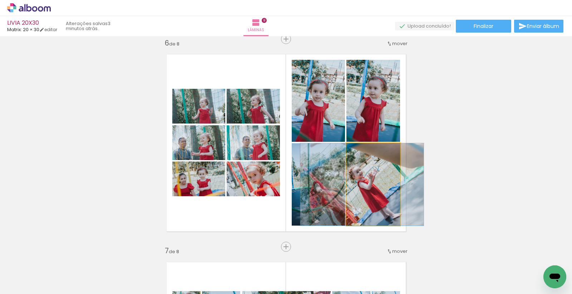
drag, startPoint x: 374, startPoint y: 200, endPoint x: 363, endPoint y: 193, distance: 13.2
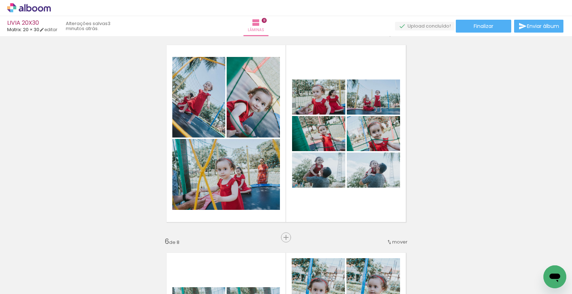
scroll to position [848, 0]
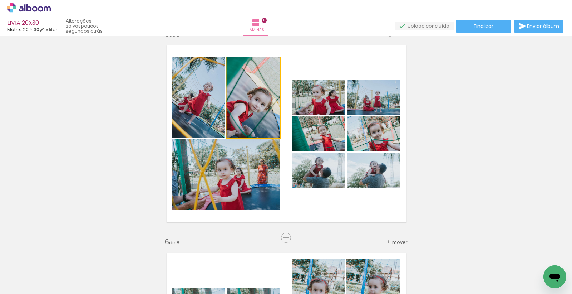
drag, startPoint x: 247, startPoint y: 109, endPoint x: 244, endPoint y: 99, distance: 10.1
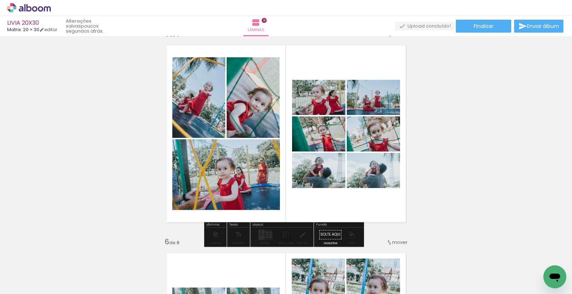
drag, startPoint x: 245, startPoint y: 170, endPoint x: 244, endPoint y: 159, distance: 10.4
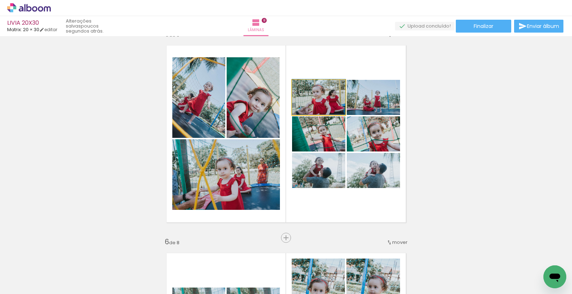
drag, startPoint x: 327, startPoint y: 108, endPoint x: 326, endPoint y: 99, distance: 8.6
drag, startPoint x: 377, startPoint y: 109, endPoint x: 377, endPoint y: 103, distance: 6.4
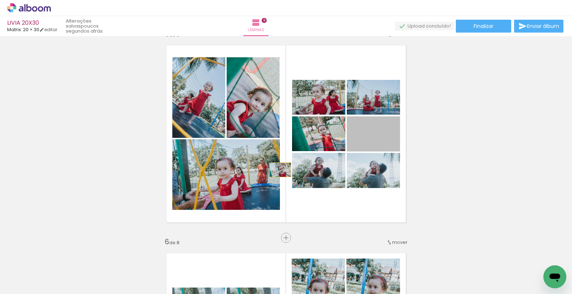
drag, startPoint x: 377, startPoint y: 144, endPoint x: 235, endPoint y: 185, distance: 147.3
click at [0, 0] on slot at bounding box center [0, 0] width 0 height 0
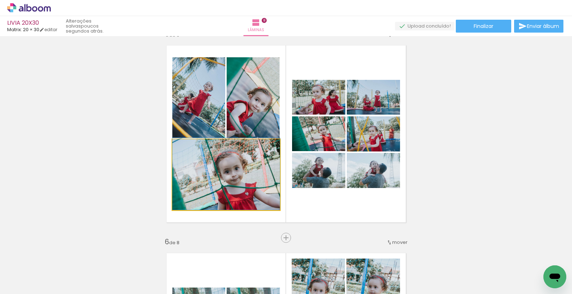
drag, startPoint x: 250, startPoint y: 181, endPoint x: 244, endPoint y: 174, distance: 9.4
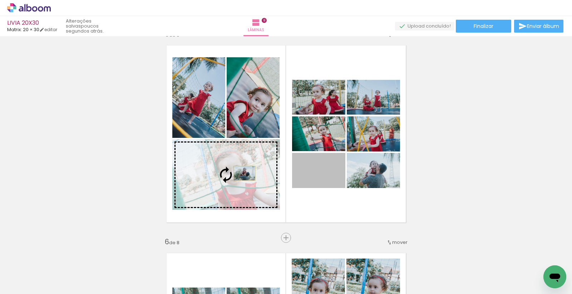
drag, startPoint x: 328, startPoint y: 181, endPoint x: 241, endPoint y: 173, distance: 87.6
click at [0, 0] on slot at bounding box center [0, 0] width 0 height 0
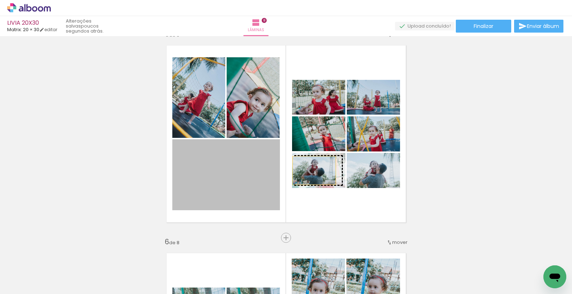
drag, startPoint x: 240, startPoint y: 183, endPoint x: 311, endPoint y: 170, distance: 72.7
click at [0, 0] on slot at bounding box center [0, 0] width 0 height 0
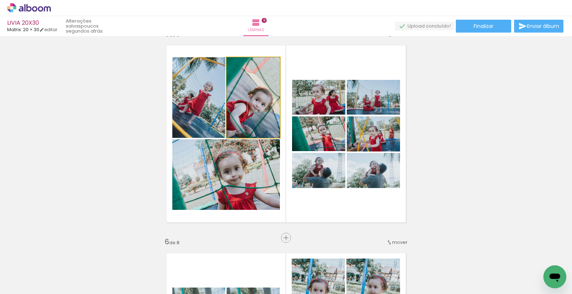
drag, startPoint x: 247, startPoint y: 116, endPoint x: 249, endPoint y: 104, distance: 12.6
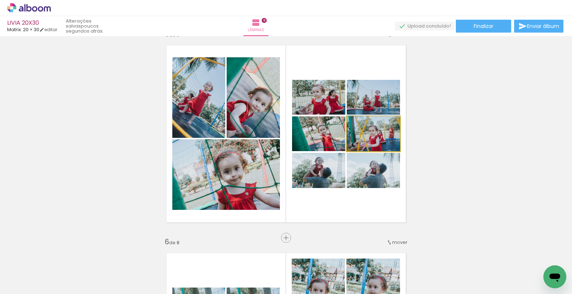
drag, startPoint x: 381, startPoint y: 144, endPoint x: 382, endPoint y: 136, distance: 7.6
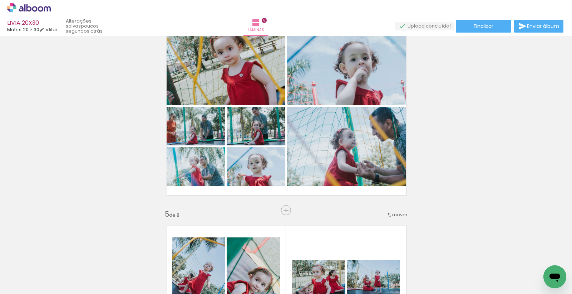
scroll to position [649, 0]
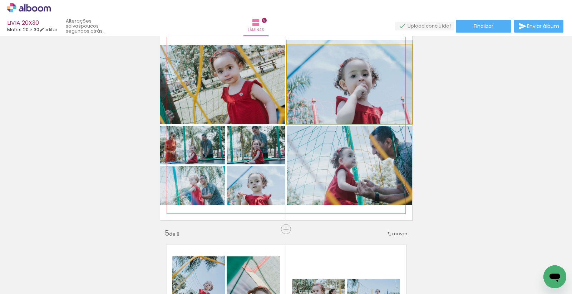
drag, startPoint x: 343, startPoint y: 105, endPoint x: 334, endPoint y: 97, distance: 12.1
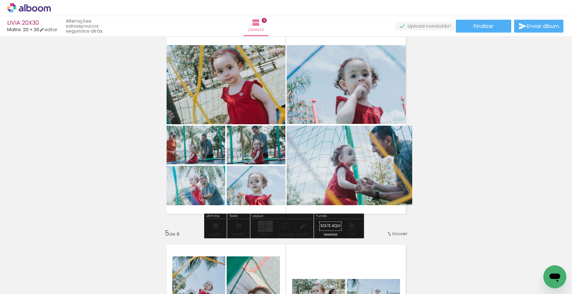
drag, startPoint x: 360, startPoint y: 175, endPoint x: 340, endPoint y: 170, distance: 20.8
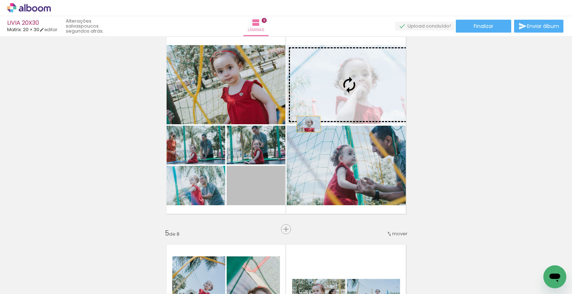
drag, startPoint x: 301, startPoint y: 130, endPoint x: 340, endPoint y: 83, distance: 60.9
click at [0, 0] on slot at bounding box center [0, 0] width 0 height 0
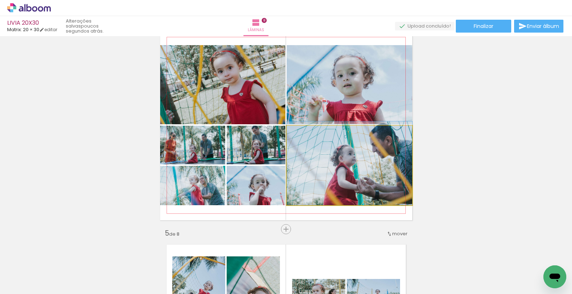
drag, startPoint x: 365, startPoint y: 168, endPoint x: 359, endPoint y: 159, distance: 10.6
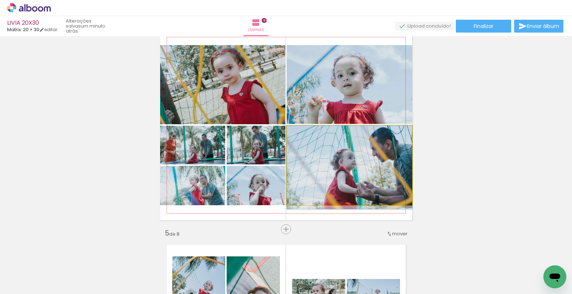
drag, startPoint x: 355, startPoint y: 159, endPoint x: 352, endPoint y: 165, distance: 6.6
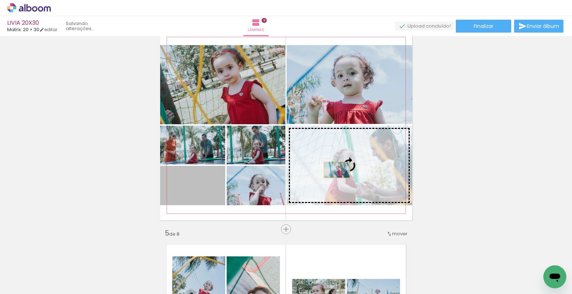
drag, startPoint x: 191, startPoint y: 190, endPoint x: 335, endPoint y: 169, distance: 145.6
click at [0, 0] on slot at bounding box center [0, 0] width 0 height 0
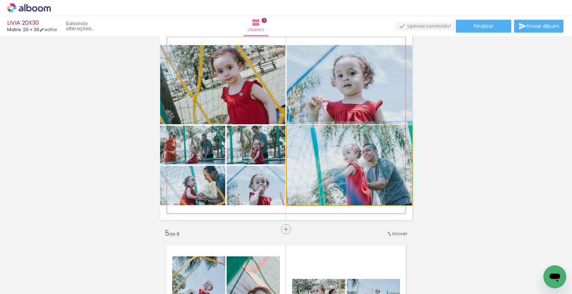
drag, startPoint x: 344, startPoint y: 169, endPoint x: 334, endPoint y: 166, distance: 9.8
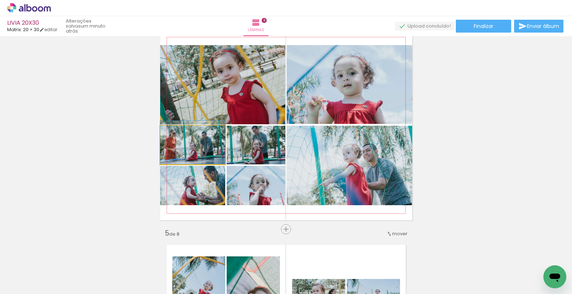
drag, startPoint x: 208, startPoint y: 157, endPoint x: 215, endPoint y: 151, distance: 8.9
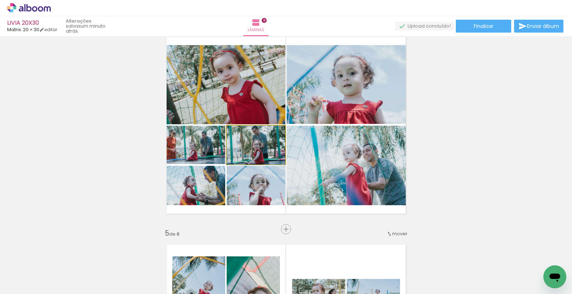
drag, startPoint x: 247, startPoint y: 149, endPoint x: 248, endPoint y: 154, distance: 4.7
drag, startPoint x: 270, startPoint y: 190, endPoint x: 256, endPoint y: 182, distance: 15.7
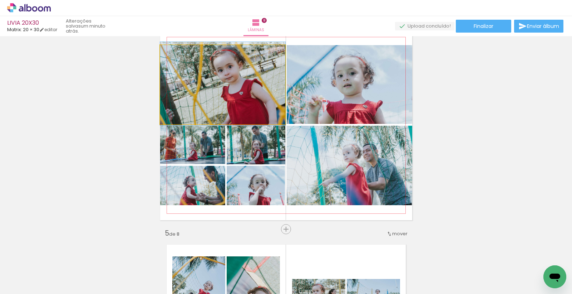
drag, startPoint x: 230, startPoint y: 106, endPoint x: 222, endPoint y: 106, distance: 7.9
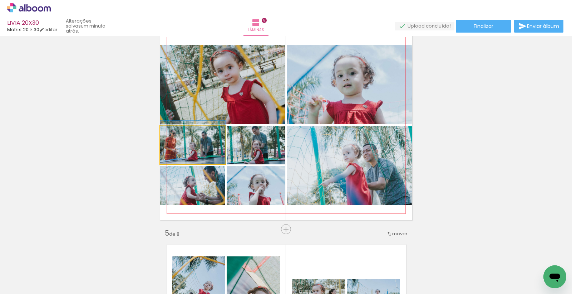
drag, startPoint x: 207, startPoint y: 153, endPoint x: 209, endPoint y: 148, distance: 5.0
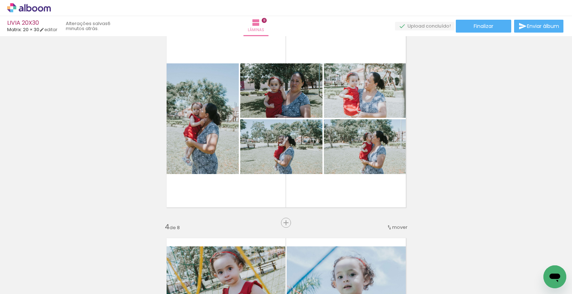
scroll to position [450, 0]
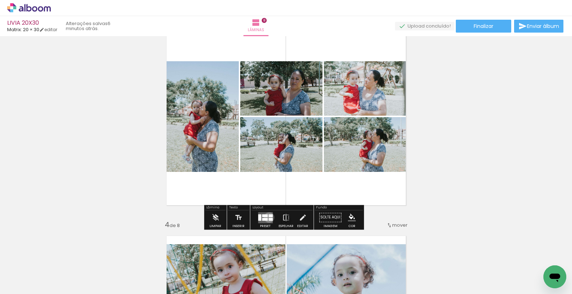
click at [269, 217] on div at bounding box center [271, 218] width 4 height 3
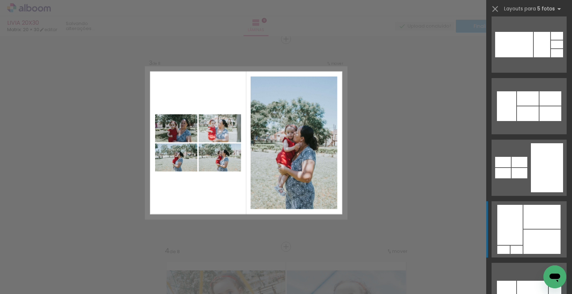
scroll to position [79, 0]
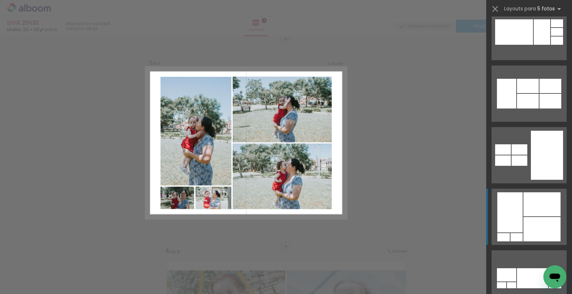
click at [531, 206] on div at bounding box center [542, 204] width 37 height 24
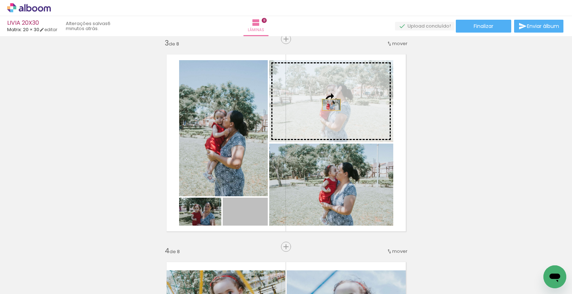
drag, startPoint x: 250, startPoint y: 217, endPoint x: 329, endPoint y: 103, distance: 138.8
click at [0, 0] on slot at bounding box center [0, 0] width 0 height 0
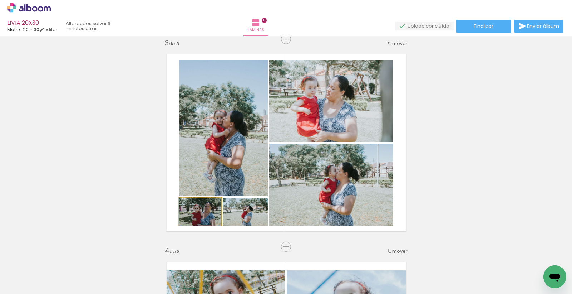
click at [209, 221] on quentale-photo at bounding box center [200, 211] width 42 height 28
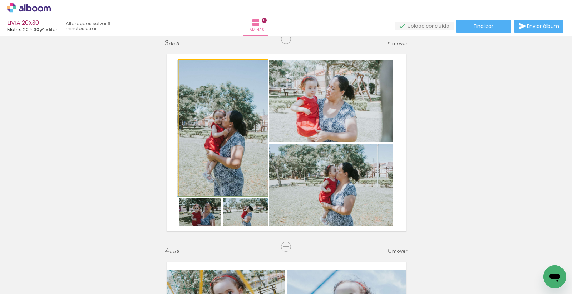
drag, startPoint x: 220, startPoint y: 149, endPoint x: 217, endPoint y: 146, distance: 4.9
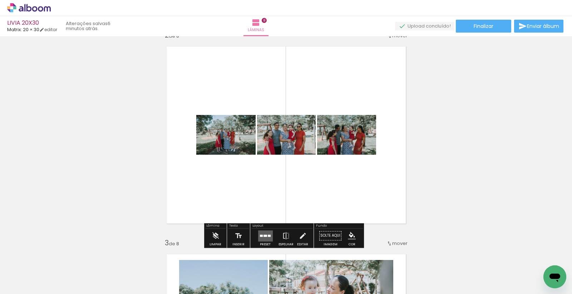
scroll to position [225, 0]
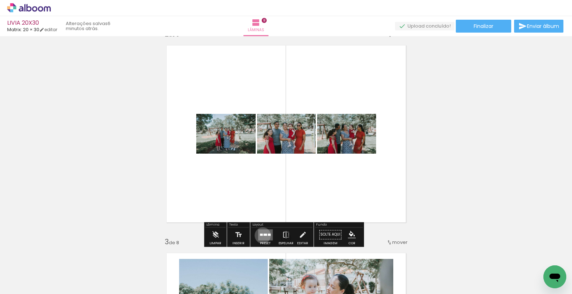
click at [261, 235] on quentale-layouter at bounding box center [265, 234] width 15 height 11
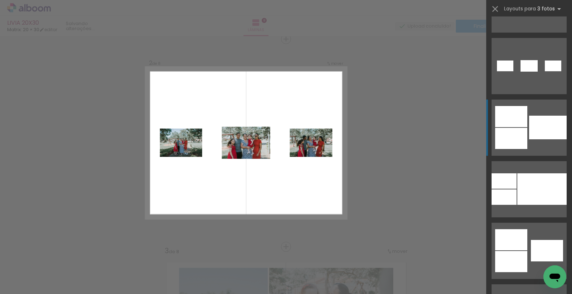
scroll to position [675, 0]
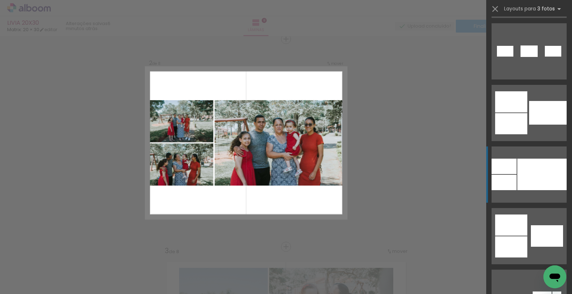
click at [522, 165] on div at bounding box center [541, 173] width 49 height 31
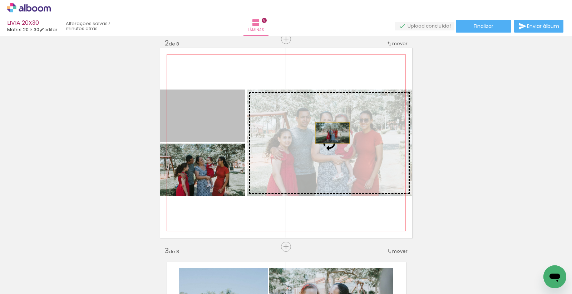
drag, startPoint x: 210, startPoint y: 128, endPoint x: 329, endPoint y: 133, distance: 119.9
click at [0, 0] on slot at bounding box center [0, 0] width 0 height 0
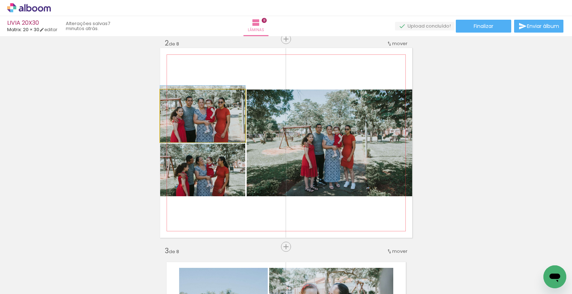
drag, startPoint x: 210, startPoint y: 123, endPoint x: 219, endPoint y: 121, distance: 9.1
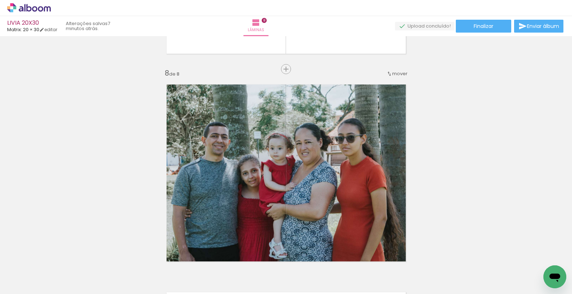
scroll to position [1430, 0]
click at [482, 28] on span "Finalizar" at bounding box center [484, 26] width 20 height 5
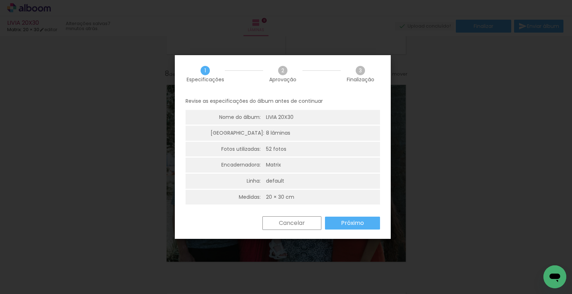
click at [0, 0] on slot "Próximo" at bounding box center [0, 0] width 0 height 0
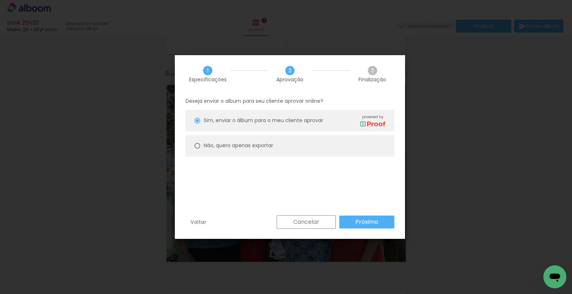
click at [0, 0] on slot "Não, quero apenas exportar" at bounding box center [0, 0] width 0 height 0
type paper-radio-button "on"
click at [383, 224] on paper-button "Próximo" at bounding box center [366, 221] width 55 height 13
type input "Alta, 300 DPI"
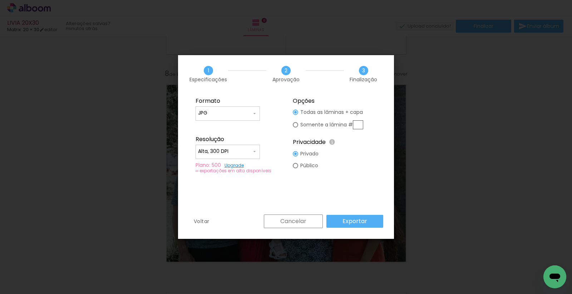
click at [0, 0] on slot "Exportar" at bounding box center [0, 0] width 0 height 0
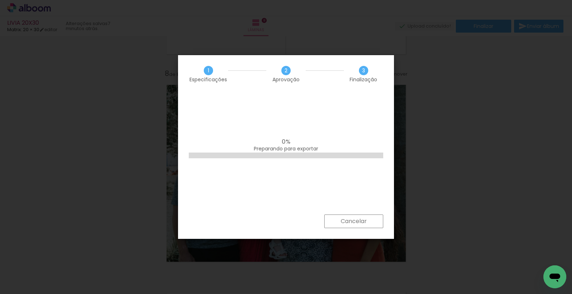
scroll to position [0, 1732]
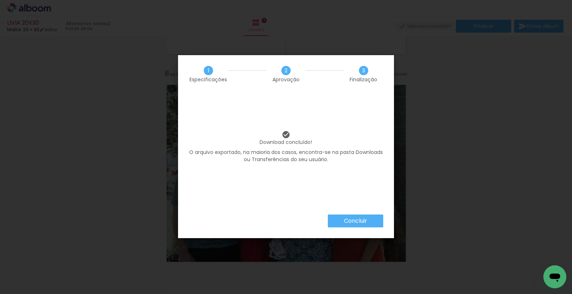
scroll to position [0, 1732]
click at [0, 0] on slot "Concluir" at bounding box center [0, 0] width 0 height 0
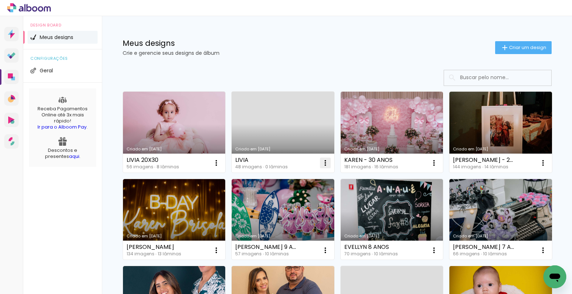
click at [322, 161] on iron-icon at bounding box center [325, 162] width 9 height 9
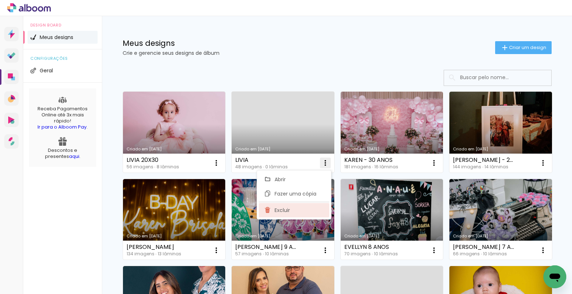
click at [280, 208] on span "Excluir" at bounding box center [282, 209] width 15 height 5
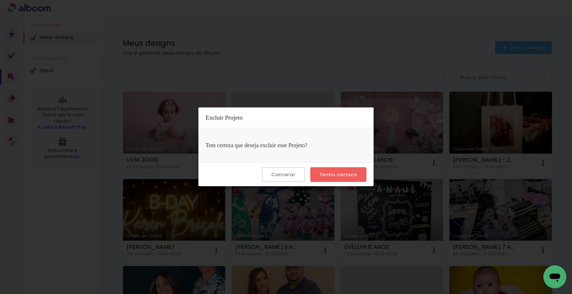
click at [0, 0] on slot "Tenho certeza" at bounding box center [0, 0] width 0 height 0
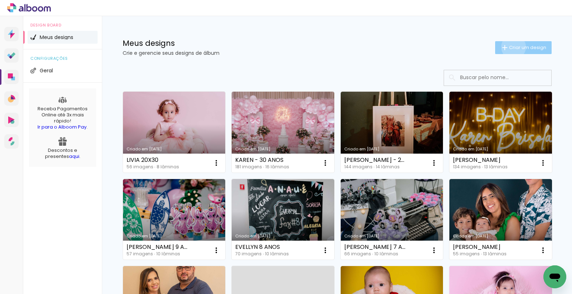
click at [509, 47] on span "Criar um design" at bounding box center [527, 47] width 37 height 5
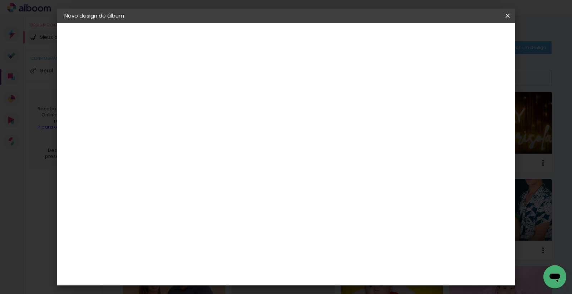
click at [181, 99] on input at bounding box center [181, 95] width 0 height 11
type input "a"
type input "ALICE - 1 ANO"
type paper-input "ALICE - 1 ANO"
click at [0, 0] on slot "Avançar" at bounding box center [0, 0] width 0 height 0
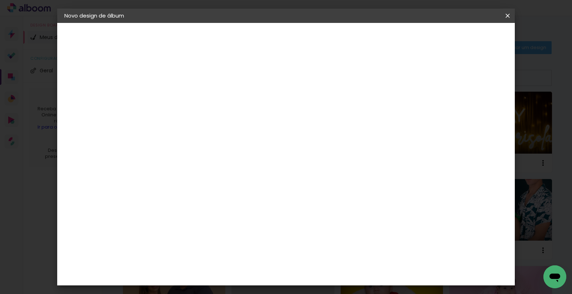
click at [182, 136] on input at bounding box center [199, 136] width 72 height 9
type input "MATR"
type paper-input "MATR"
click at [185, 159] on div "Matrix" at bounding box center [186, 162] width 18 height 6
click at [296, 41] on paper-button "Avançar" at bounding box center [278, 38] width 35 height 12
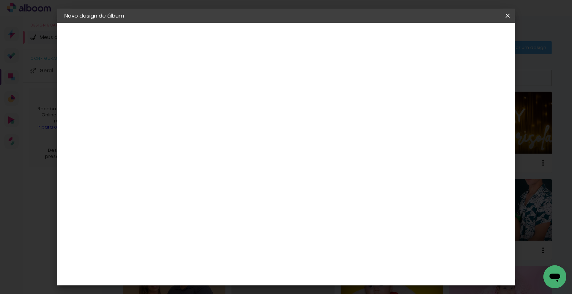
scroll to position [198, 0]
click at [298, 42] on paper-button "Avançar" at bounding box center [280, 38] width 35 height 12
click at [324, 79] on div at bounding box center [321, 77] width 6 height 6
type paper-checkbox "on"
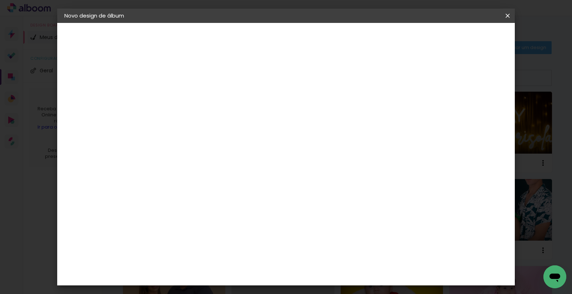
click at [364, 35] on span "Iniciar design" at bounding box center [348, 37] width 33 height 5
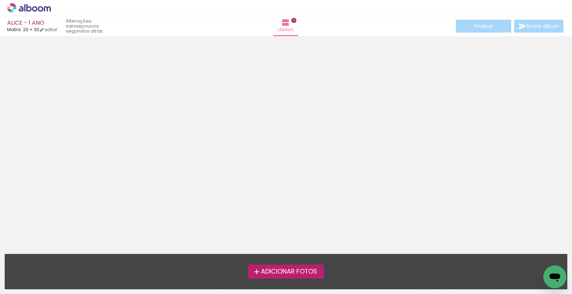
click at [262, 271] on span "Adicionar Fotos" at bounding box center [289, 271] width 56 height 6
click at [0, 0] on input "file" at bounding box center [0, 0] width 0 height 0
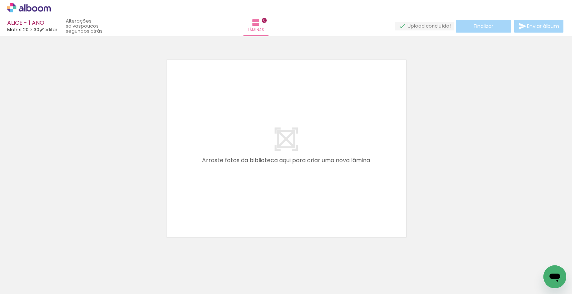
scroll to position [9, 0]
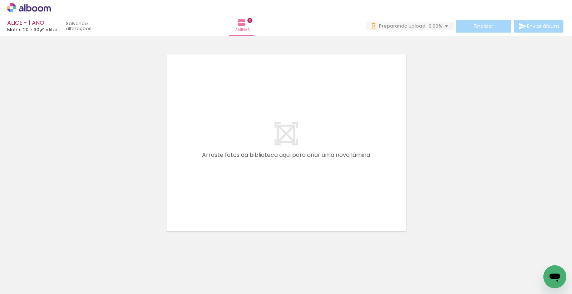
click at [20, 281] on span "Adicionar Fotos" at bounding box center [25, 284] width 21 height 8
click at [0, 0] on input "file" at bounding box center [0, 0] width 0 height 0
click at [30, 284] on span "Adicionar Fotos" at bounding box center [25, 284] width 21 height 8
click at [0, 0] on input "file" at bounding box center [0, 0] width 0 height 0
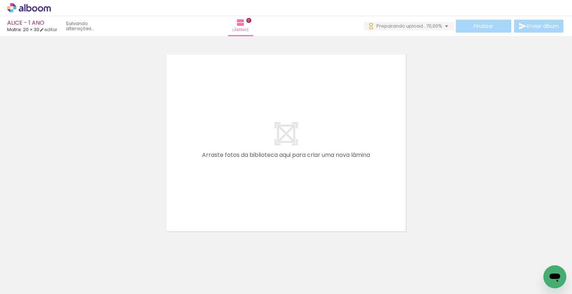
click at [33, 285] on span "Adicionar Fotos" at bounding box center [25, 284] width 21 height 8
click at [0, 0] on input "file" at bounding box center [0, 0] width 0 height 0
click at [14, 283] on iron-icon at bounding box center [10, 284] width 9 height 9
click at [0, 0] on input "file" at bounding box center [0, 0] width 0 height 0
click at [21, 286] on span "Adicionar Fotos" at bounding box center [25, 284] width 21 height 8
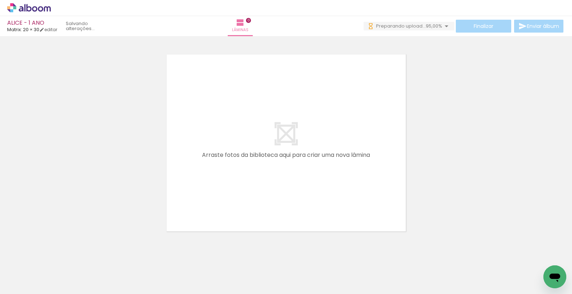
click at [0, 0] on input "file" at bounding box center [0, 0] width 0 height 0
click at [25, 280] on span "Adicionar Fotos" at bounding box center [25, 284] width 21 height 8
click at [0, 0] on input "file" at bounding box center [0, 0] width 0 height 0
click at [27, 283] on span "Adicionar Fotos" at bounding box center [25, 284] width 21 height 8
click at [0, 0] on input "file" at bounding box center [0, 0] width 0 height 0
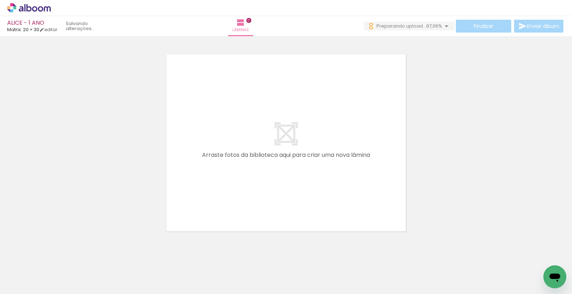
click at [33, 284] on span "Adicionar Fotos" at bounding box center [25, 284] width 21 height 8
click at [0, 0] on input "file" at bounding box center [0, 0] width 0 height 0
click at [34, 285] on span "Adicionar Fotos" at bounding box center [25, 284] width 21 height 8
click at [0, 0] on input "file" at bounding box center [0, 0] width 0 height 0
click at [23, 285] on span "Adicionar Fotos" at bounding box center [25, 284] width 21 height 8
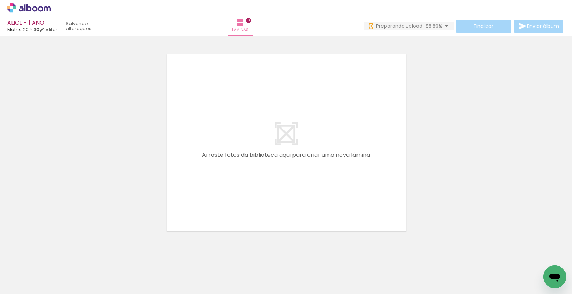
click at [0, 0] on input "file" at bounding box center [0, 0] width 0 height 0
click at [19, 283] on span "Adicionar Fotos" at bounding box center [25, 284] width 21 height 8
click at [0, 0] on input "file" at bounding box center [0, 0] width 0 height 0
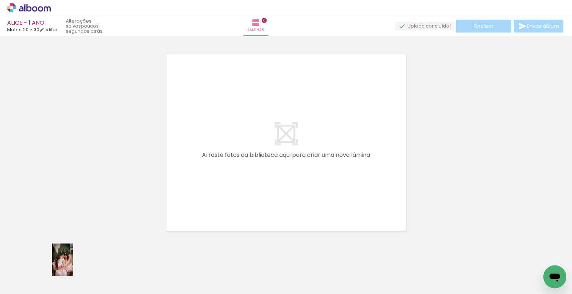
drag, startPoint x: 69, startPoint y: 270, endPoint x: 73, endPoint y: 265, distance: 6.8
click at [73, 265] on div at bounding box center [72, 269] width 24 height 35
drag, startPoint x: 77, startPoint y: 272, endPoint x: 82, endPoint y: 277, distance: 7.6
click at [82, 277] on div at bounding box center [72, 269] width 24 height 35
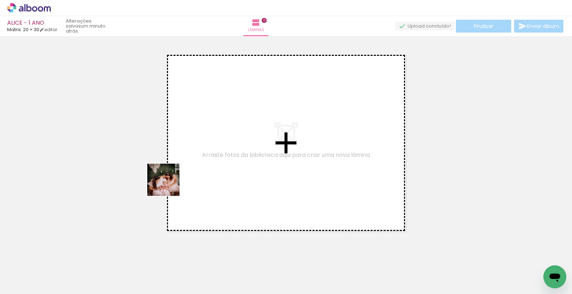
drag, startPoint x: 74, startPoint y: 265, endPoint x: 197, endPoint y: 170, distance: 155.1
click at [197, 170] on quentale-workspace at bounding box center [286, 147] width 572 height 294
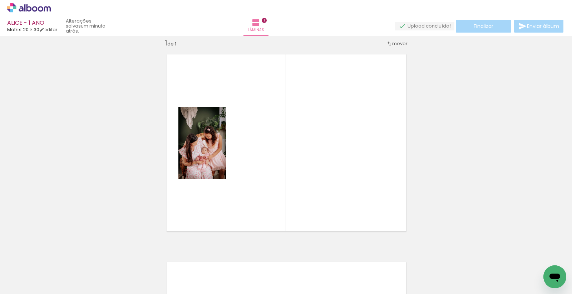
scroll to position [9, 0]
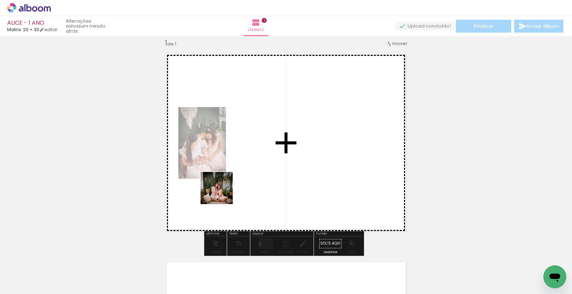
drag, startPoint x: 108, startPoint y: 270, endPoint x: 222, endPoint y: 193, distance: 137.9
click at [222, 193] on quentale-workspace at bounding box center [286, 147] width 572 height 294
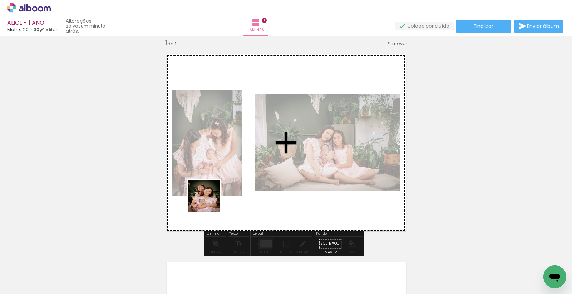
drag, startPoint x: 185, startPoint y: 228, endPoint x: 215, endPoint y: 197, distance: 43.0
click at [215, 197] on quentale-workspace at bounding box center [286, 147] width 572 height 294
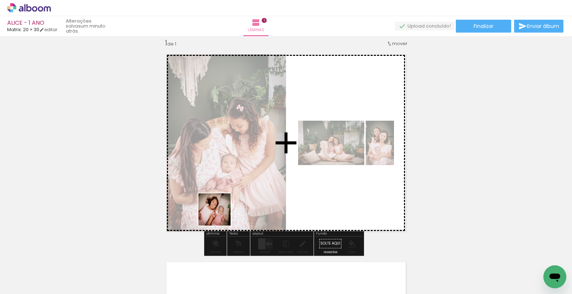
drag, startPoint x: 201, startPoint y: 273, endPoint x: 230, endPoint y: 251, distance: 37.0
click at [229, 191] on quentale-workspace at bounding box center [286, 147] width 572 height 294
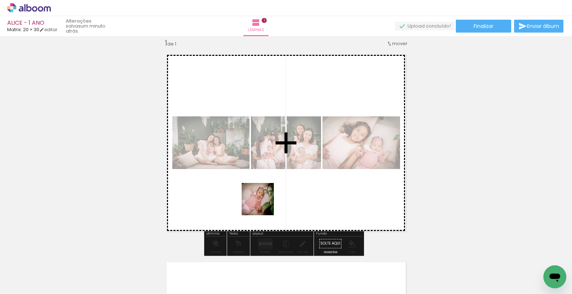
drag, startPoint x: 235, startPoint y: 266, endPoint x: 271, endPoint y: 188, distance: 85.9
click at [271, 188] on quentale-workspace at bounding box center [286, 147] width 572 height 294
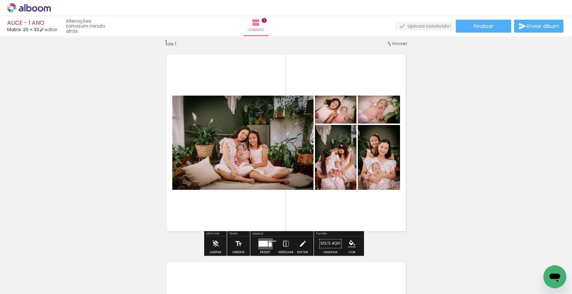
click at [264, 240] on quentale-layouter at bounding box center [265, 243] width 15 height 11
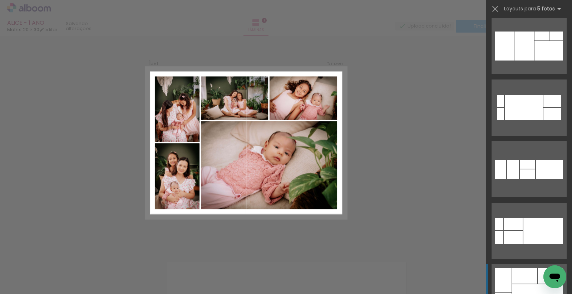
scroll to position [198, 0]
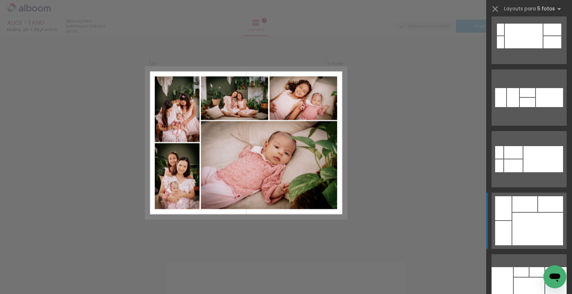
click at [531, 215] on div at bounding box center [537, 228] width 51 height 33
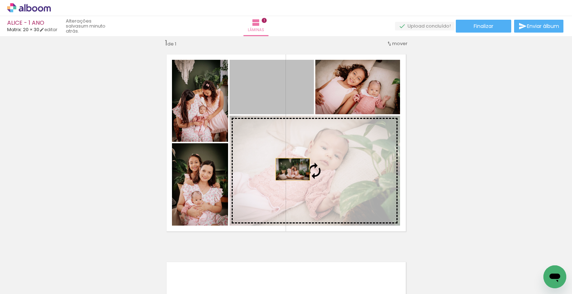
drag, startPoint x: 269, startPoint y: 104, endPoint x: 290, endPoint y: 176, distance: 74.4
click at [0, 0] on slot at bounding box center [0, 0] width 0 height 0
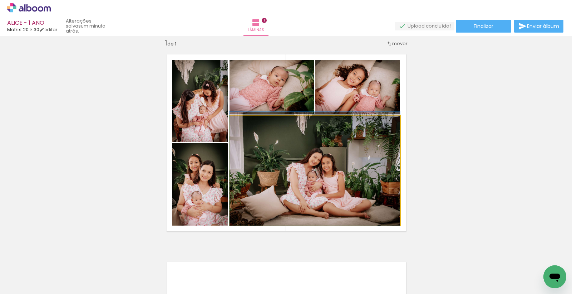
drag, startPoint x: 312, startPoint y: 176, endPoint x: 308, endPoint y: 175, distance: 3.6
click at [330, 173] on quentale-photo at bounding box center [315, 171] width 171 height 110
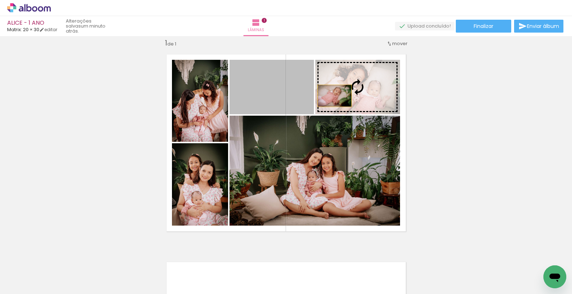
drag, startPoint x: 285, startPoint y: 98, endPoint x: 332, endPoint y: 95, distance: 46.2
click at [0, 0] on slot at bounding box center [0, 0] width 0 height 0
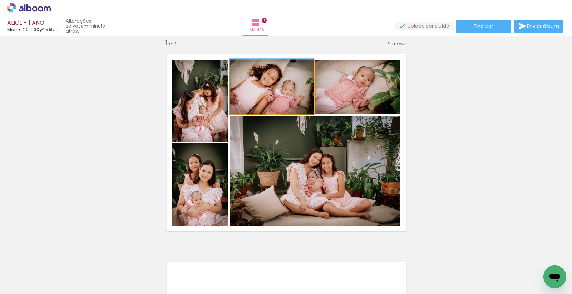
click at [274, 100] on quentale-photo at bounding box center [272, 87] width 84 height 54
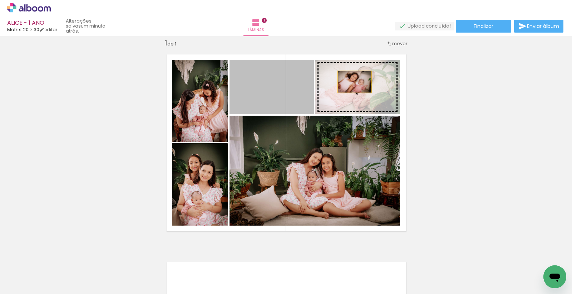
drag, startPoint x: 270, startPoint y: 96, endPoint x: 352, endPoint y: 82, distance: 83.1
click at [0, 0] on slot at bounding box center [0, 0] width 0 height 0
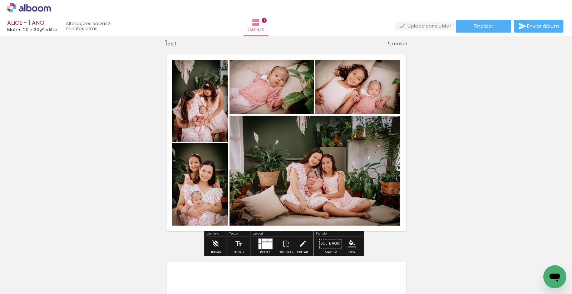
click at [433, 188] on div "Inserir lâmina 1 de 1" at bounding box center [286, 237] width 572 height 415
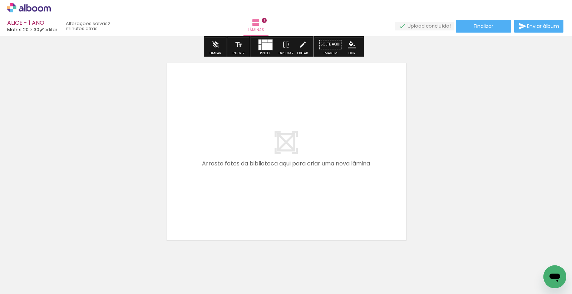
drag, startPoint x: 277, startPoint y: 266, endPoint x: 264, endPoint y: 197, distance: 70.2
click at [264, 197] on quentale-workspace at bounding box center [286, 147] width 572 height 294
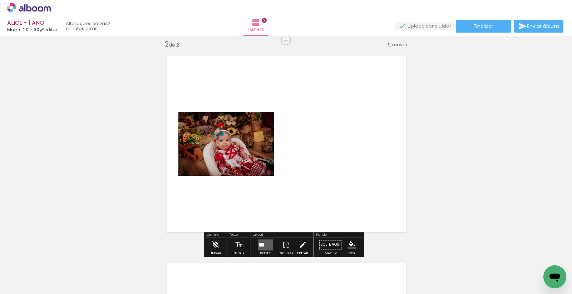
scroll to position [216, 0]
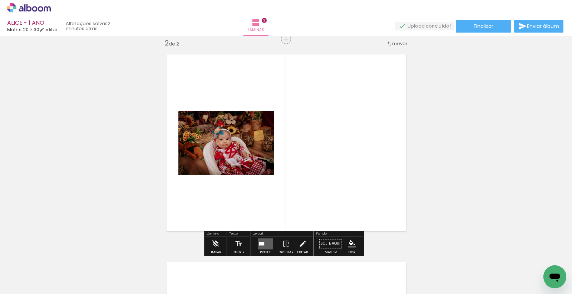
drag, startPoint x: 313, startPoint y: 273, endPoint x: 302, endPoint y: 198, distance: 75.2
click at [297, 195] on quentale-workspace at bounding box center [286, 147] width 572 height 294
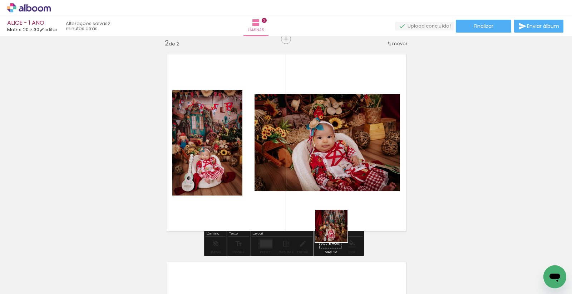
drag, startPoint x: 349, startPoint y: 260, endPoint x: 344, endPoint y: 231, distance: 29.4
click at [321, 201] on quentale-workspace at bounding box center [286, 147] width 572 height 294
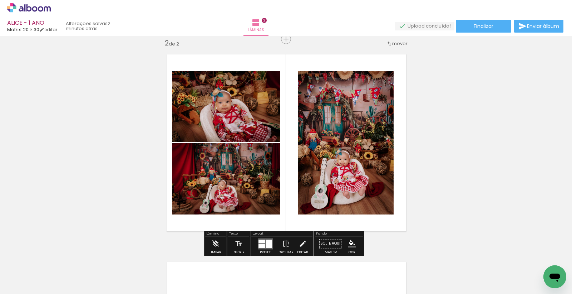
drag, startPoint x: 391, startPoint y: 272, endPoint x: 332, endPoint y: 199, distance: 94.1
click at [332, 197] on quentale-workspace at bounding box center [286, 147] width 572 height 294
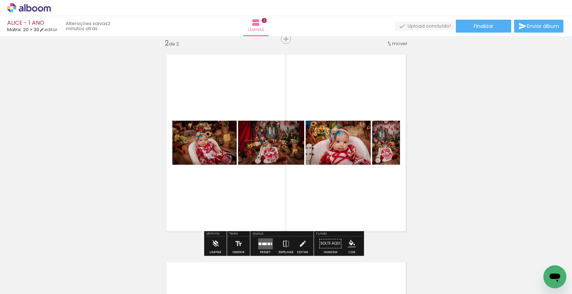
click at [269, 242] on quentale-layouter at bounding box center [265, 243] width 15 height 11
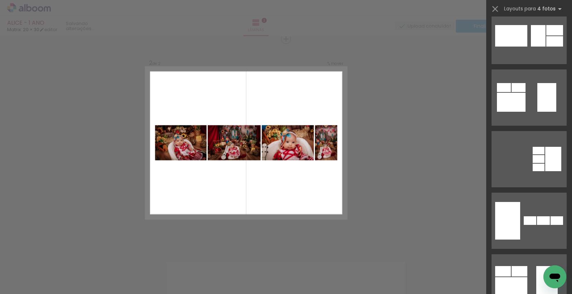
scroll to position [0, 0]
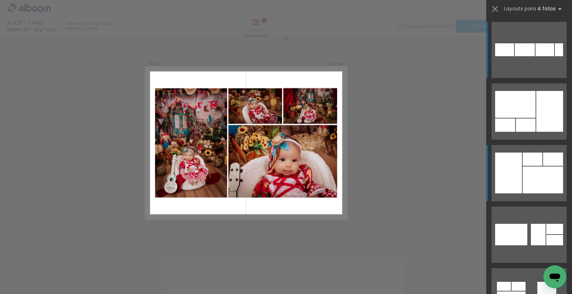
click at [519, 167] on quentale-layouter at bounding box center [529, 173] width 75 height 56
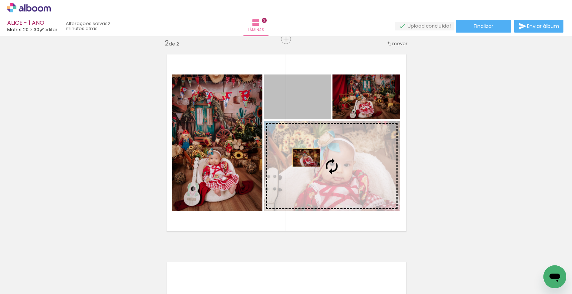
drag, startPoint x: 292, startPoint y: 109, endPoint x: 309, endPoint y: 177, distance: 69.9
click at [0, 0] on slot at bounding box center [0, 0] width 0 height 0
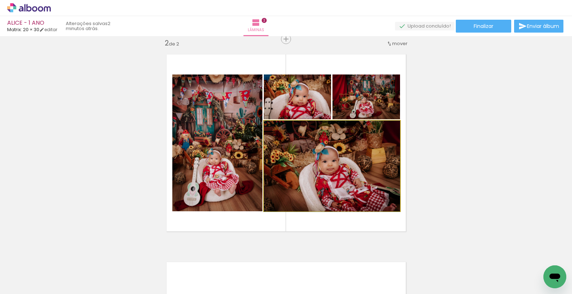
drag, startPoint x: 329, startPoint y: 175, endPoint x: 320, endPoint y: 179, distance: 9.8
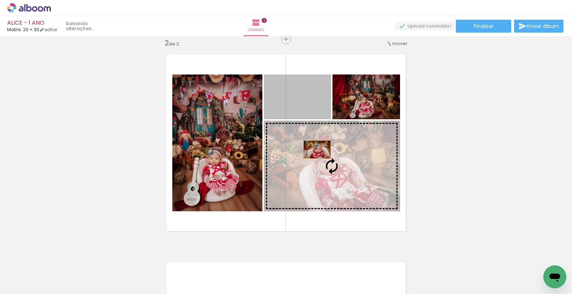
drag, startPoint x: 302, startPoint y: 99, endPoint x: 315, endPoint y: 152, distance: 55.3
click at [0, 0] on slot at bounding box center [0, 0] width 0 height 0
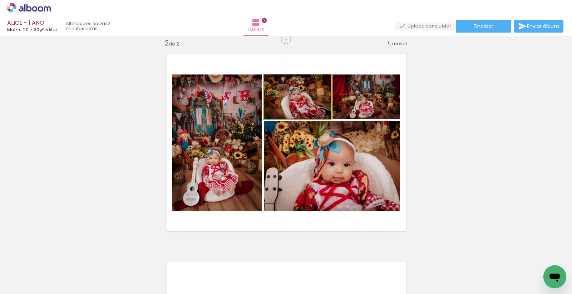
drag, startPoint x: 294, startPoint y: 111, endPoint x: 289, endPoint y: 106, distance: 7.6
drag, startPoint x: 303, startPoint y: 106, endPoint x: 301, endPoint y: 101, distance: 5.4
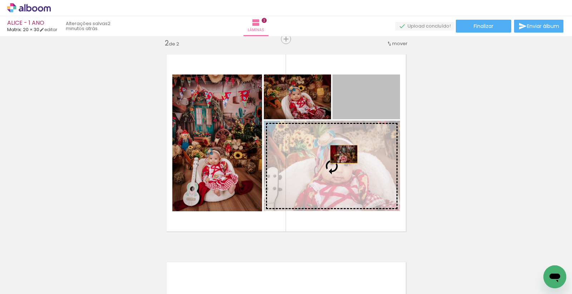
drag, startPoint x: 368, startPoint y: 109, endPoint x: 333, endPoint y: 166, distance: 67.0
click at [0, 0] on slot at bounding box center [0, 0] width 0 height 0
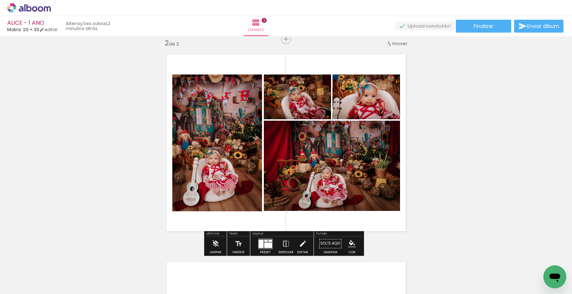
click at [425, 177] on div "Inserir lâmina 1 de 2 Inserir lâmina 2 de 2" at bounding box center [286, 133] width 572 height 623
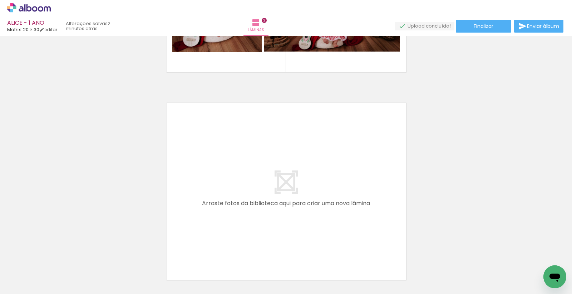
scroll to position [0, 266]
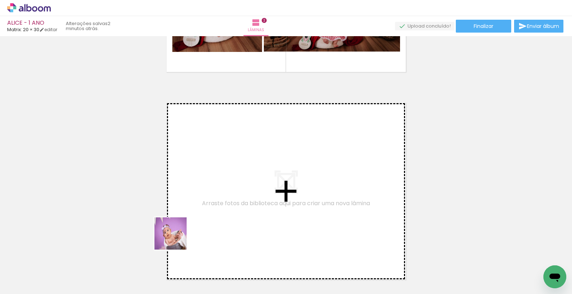
drag, startPoint x: 169, startPoint y: 251, endPoint x: 217, endPoint y: 183, distance: 83.0
click at [217, 183] on quentale-workspace at bounding box center [286, 147] width 572 height 294
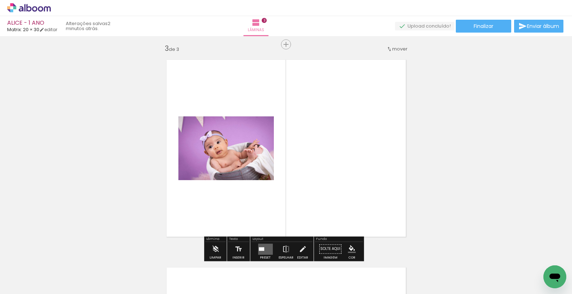
scroll to position [424, 0]
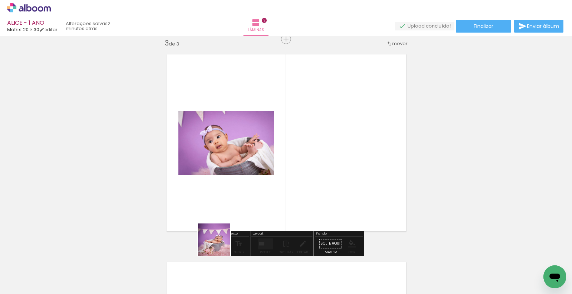
drag, startPoint x: 220, startPoint y: 245, endPoint x: 241, endPoint y: 195, distance: 54.3
click at [240, 193] on quentale-workspace at bounding box center [286, 147] width 572 height 294
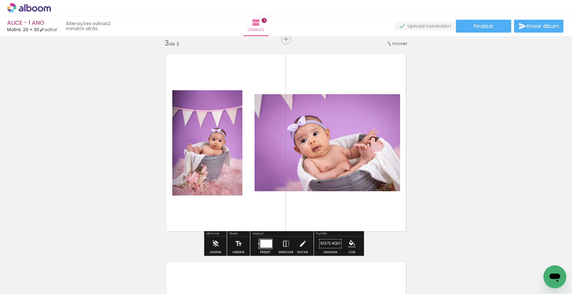
drag, startPoint x: 245, startPoint y: 262, endPoint x: 266, endPoint y: 225, distance: 42.9
click at [256, 201] on quentale-workspace at bounding box center [286, 147] width 572 height 294
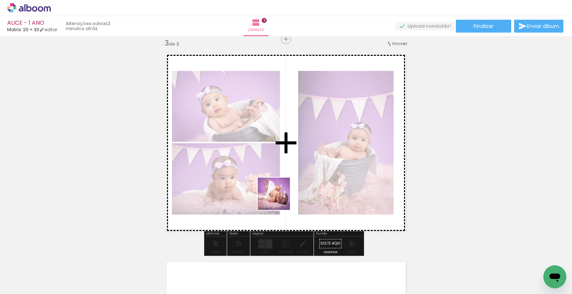
drag, startPoint x: 285, startPoint y: 268, endPoint x: 279, endPoint y: 198, distance: 70.7
click at [279, 198] on quentale-workspace at bounding box center [286, 147] width 572 height 294
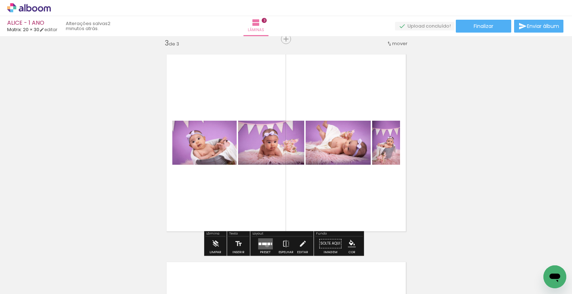
click at [267, 244] on div at bounding box center [268, 243] width 3 height 3
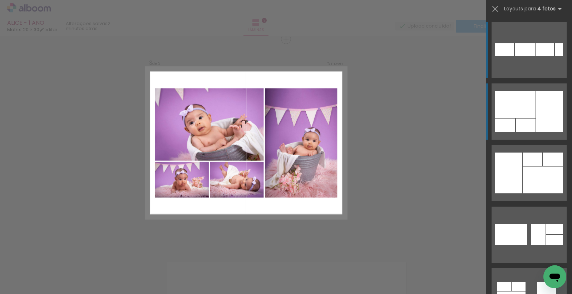
click at [536, 123] on div at bounding box center [549, 111] width 27 height 41
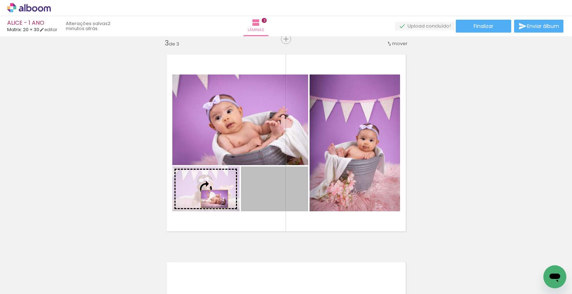
drag, startPoint x: 263, startPoint y: 197, endPoint x: 211, endPoint y: 198, distance: 51.5
click at [0, 0] on slot at bounding box center [0, 0] width 0 height 0
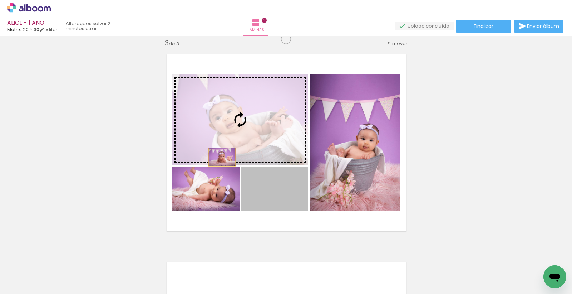
drag, startPoint x: 267, startPoint y: 195, endPoint x: 216, endPoint y: 149, distance: 67.9
click at [0, 0] on slot at bounding box center [0, 0] width 0 height 0
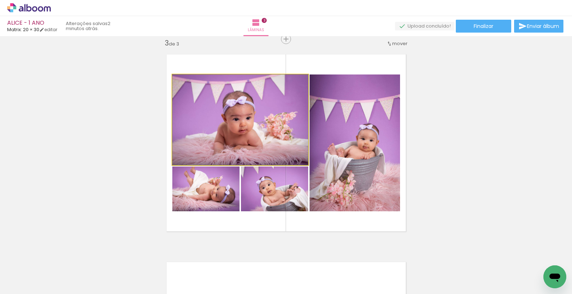
drag, startPoint x: 245, startPoint y: 149, endPoint x: 238, endPoint y: 143, distance: 9.2
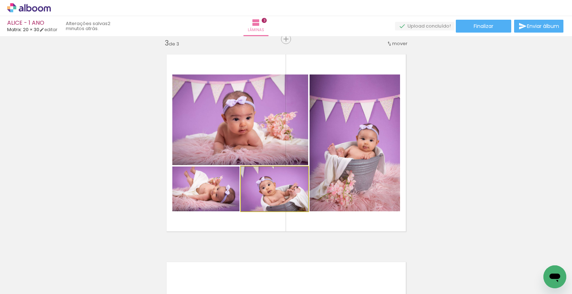
drag, startPoint x: 258, startPoint y: 201, endPoint x: 256, endPoint y: 193, distance: 8.1
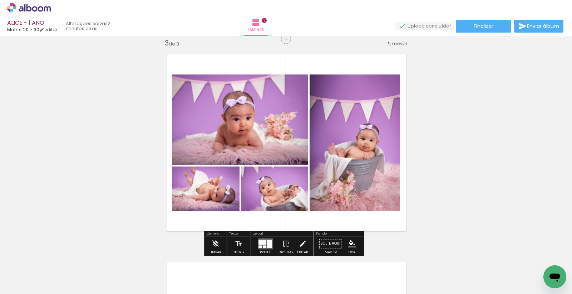
click at [439, 172] on div "Inserir lâmina 1 de 3 Inserir lâmina 2 de 3 Inserir lâmina 3 de 3" at bounding box center [286, 30] width 572 height 830
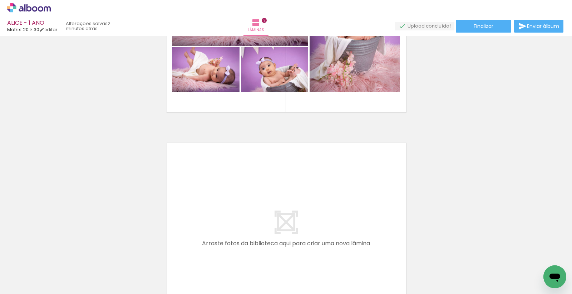
scroll to position [623, 0]
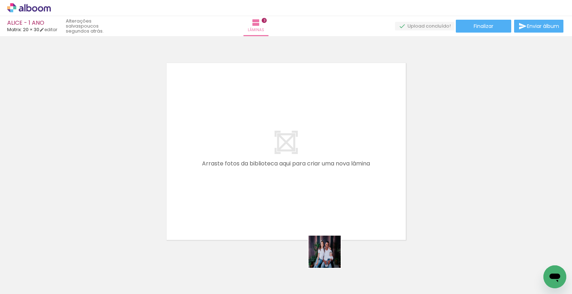
drag, startPoint x: 336, startPoint y: 276, endPoint x: 368, endPoint y: 270, distance: 32.8
click at [303, 193] on quentale-workspace at bounding box center [286, 147] width 572 height 294
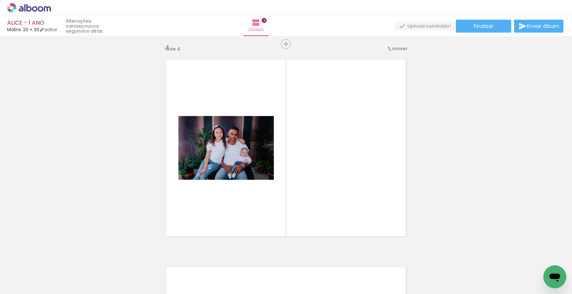
scroll to position [631, 0]
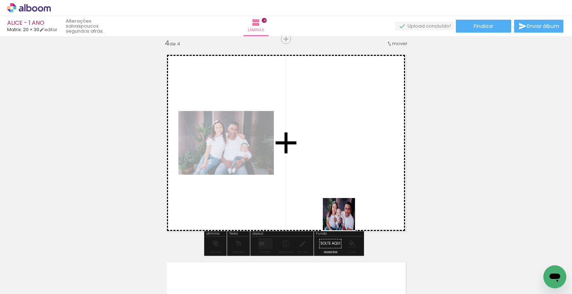
drag, startPoint x: 362, startPoint y: 247, endPoint x: 328, endPoint y: 201, distance: 57.0
click at [323, 191] on quentale-workspace at bounding box center [286, 147] width 572 height 294
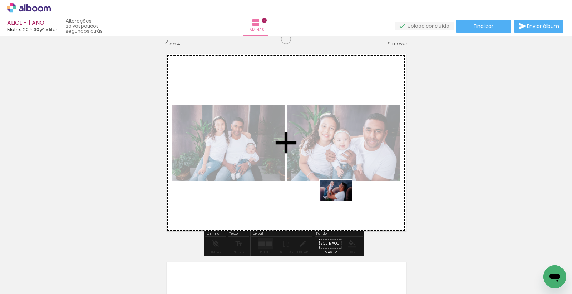
drag, startPoint x: 405, startPoint y: 269, endPoint x: 341, endPoint y: 201, distance: 93.4
click at [341, 201] on quentale-workspace at bounding box center [286, 147] width 572 height 294
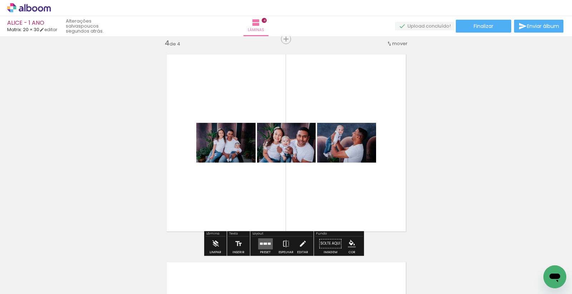
scroll to position [0, 426]
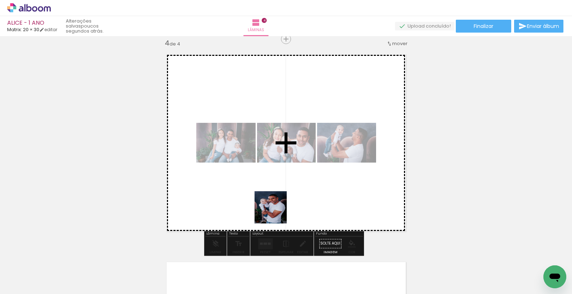
drag, startPoint x: 283, startPoint y: 272, endPoint x: 313, endPoint y: 255, distance: 34.9
click at [272, 194] on quentale-workspace at bounding box center [286, 147] width 572 height 294
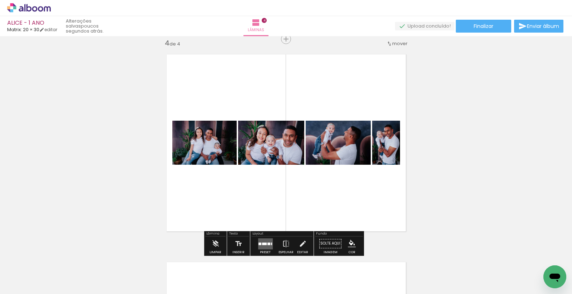
drag, startPoint x: 327, startPoint y: 274, endPoint x: 330, endPoint y: 238, distance: 36.6
click at [319, 188] on quentale-workspace at bounding box center [286, 147] width 572 height 294
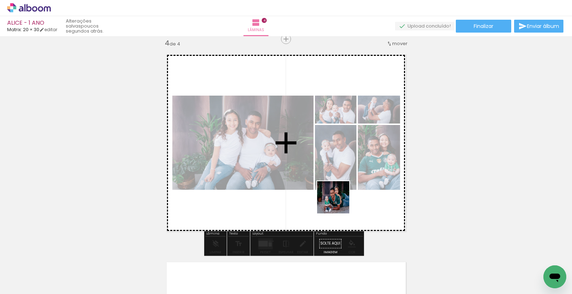
drag, startPoint x: 367, startPoint y: 275, endPoint x: 337, endPoint y: 199, distance: 81.8
click at [337, 199] on quentale-workspace at bounding box center [286, 147] width 572 height 294
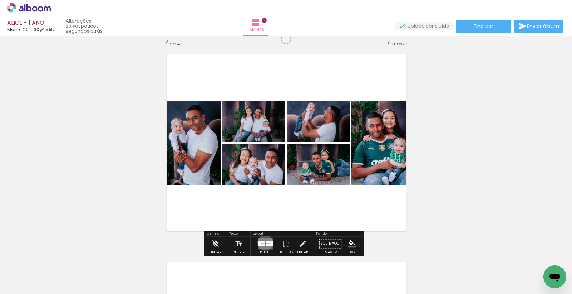
click at [266, 242] on div at bounding box center [268, 242] width 4 height 2
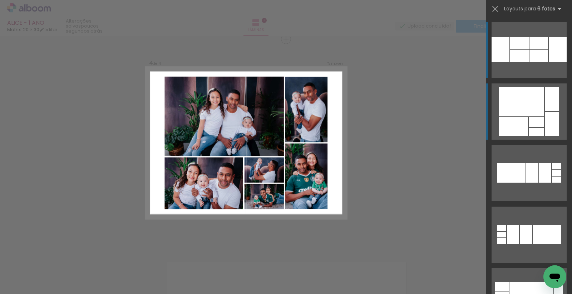
click at [537, 117] on div at bounding box center [536, 122] width 15 height 10
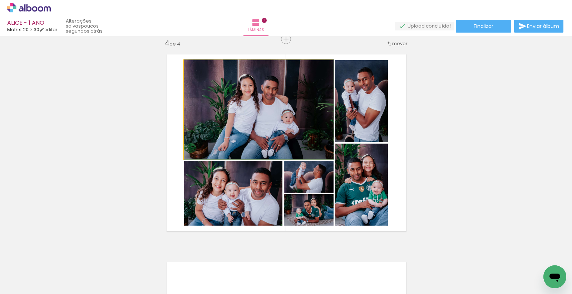
drag, startPoint x: 284, startPoint y: 118, endPoint x: 280, endPoint y: 113, distance: 6.0
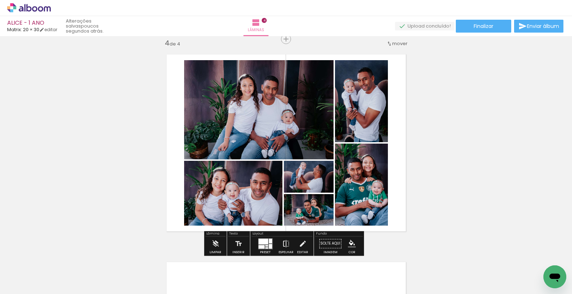
click at [283, 244] on iron-icon at bounding box center [286, 243] width 8 height 14
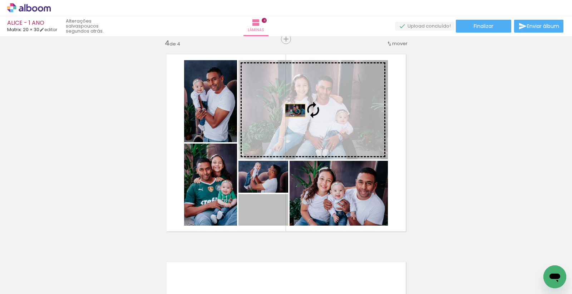
drag, startPoint x: 273, startPoint y: 216, endPoint x: 292, endPoint y: 110, distance: 107.9
click at [0, 0] on slot at bounding box center [0, 0] width 0 height 0
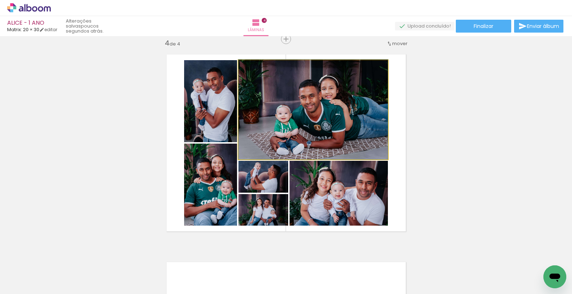
drag, startPoint x: 348, startPoint y: 119, endPoint x: 344, endPoint y: 116, distance: 4.8
drag, startPoint x: 324, startPoint y: 123, endPoint x: 316, endPoint y: 119, distance: 9.1
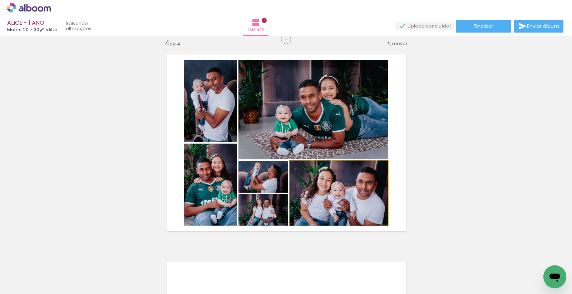
drag, startPoint x: 355, startPoint y: 204, endPoint x: 317, endPoint y: 134, distance: 79.7
click at [0, 0] on slot at bounding box center [0, 0] width 0 height 0
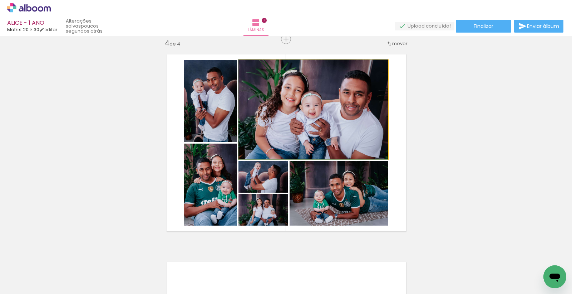
drag, startPoint x: 333, startPoint y: 127, endPoint x: 328, endPoint y: 123, distance: 5.9
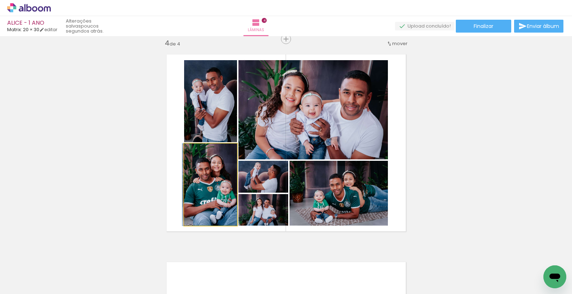
drag, startPoint x: 219, startPoint y: 190, endPoint x: 213, endPoint y: 190, distance: 5.0
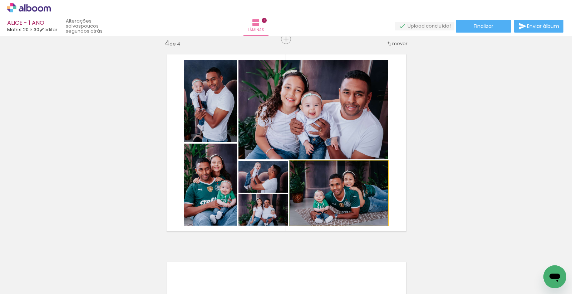
drag, startPoint x: 326, startPoint y: 210, endPoint x: 320, endPoint y: 210, distance: 5.8
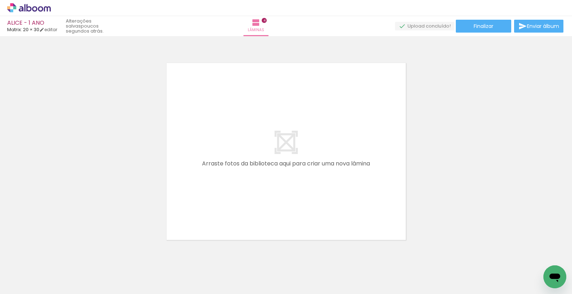
scroll to position [0, 625]
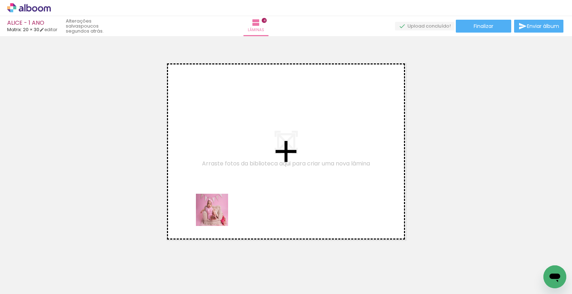
drag, startPoint x: 207, startPoint y: 274, endPoint x: 247, endPoint y: 267, distance: 41.5
click at [223, 186] on quentale-workspace at bounding box center [286, 147] width 572 height 294
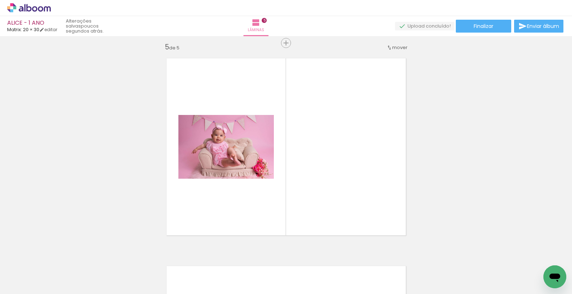
scroll to position [839, 0]
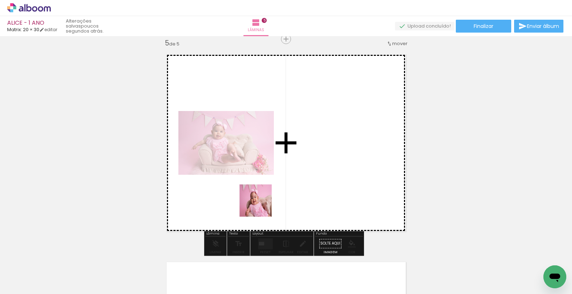
drag, startPoint x: 248, startPoint y: 278, endPoint x: 283, endPoint y: 262, distance: 38.7
click at [261, 192] on quentale-workspace at bounding box center [286, 147] width 572 height 294
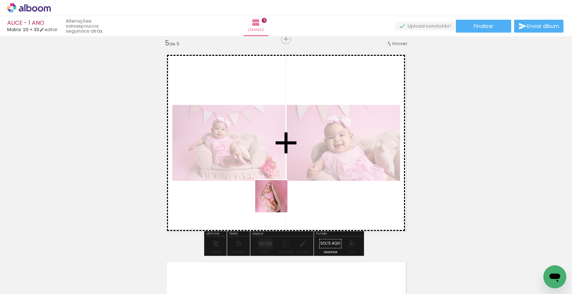
drag, startPoint x: 286, startPoint y: 258, endPoint x: 285, endPoint y: 215, distance: 43.6
click at [276, 201] on quentale-workspace at bounding box center [286, 147] width 572 height 294
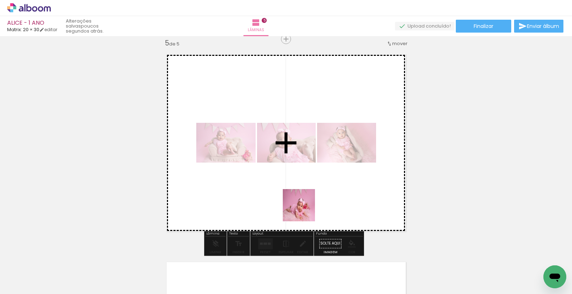
drag, startPoint x: 325, startPoint y: 267, endPoint x: 355, endPoint y: 256, distance: 31.9
click at [297, 194] on quentale-workspace at bounding box center [286, 147] width 572 height 294
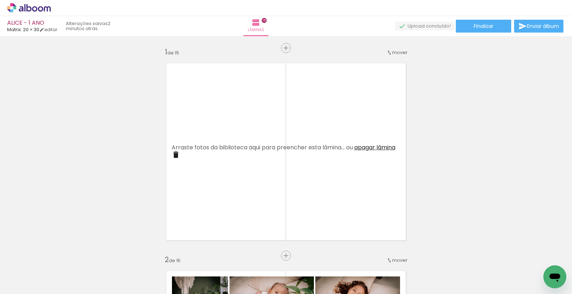
scroll to position [0, 924]
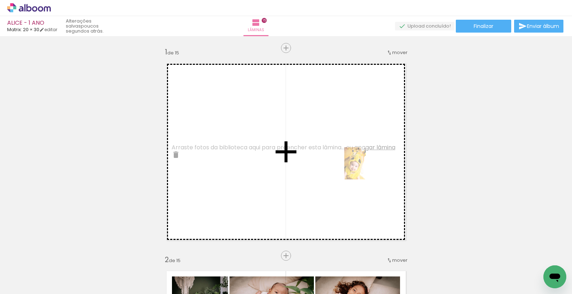
drag, startPoint x: 346, startPoint y: 274, endPoint x: 366, endPoint y: 168, distance: 107.3
click at [366, 168] on quentale-workspace at bounding box center [286, 147] width 572 height 294
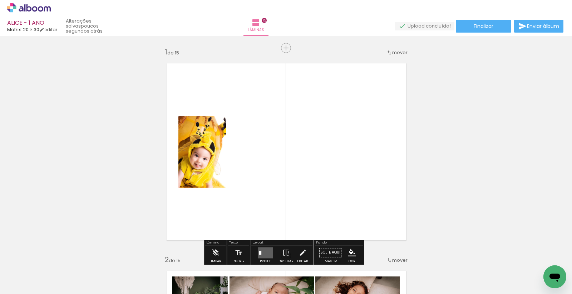
click at [259, 245] on div at bounding box center [265, 252] width 19 height 14
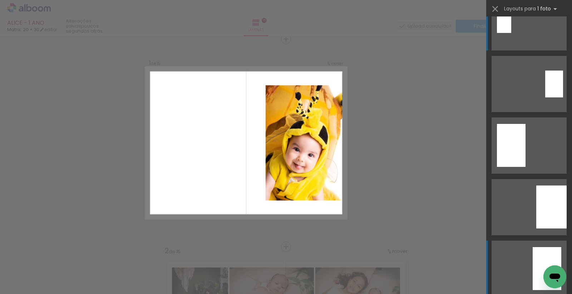
scroll to position [40, 0]
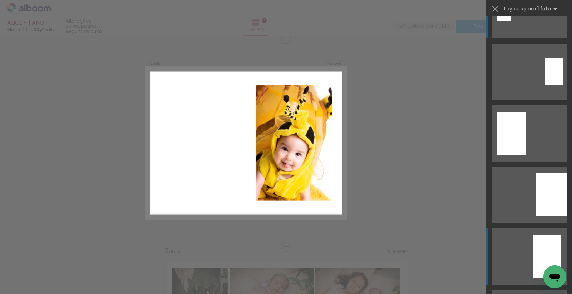
click at [523, 244] on quentale-layouter at bounding box center [529, 256] width 75 height 56
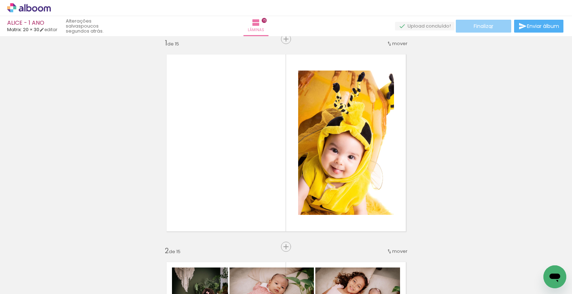
click at [489, 28] on span "Finalizar" at bounding box center [484, 26] width 20 height 5
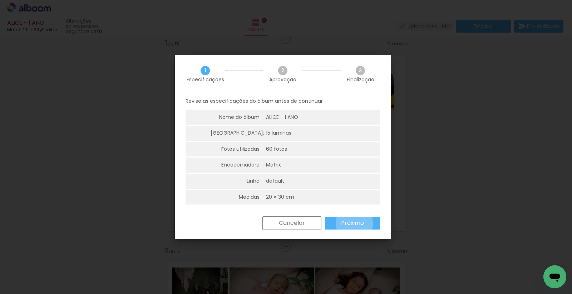
click at [0, 0] on slot "Próximo" at bounding box center [0, 0] width 0 height 0
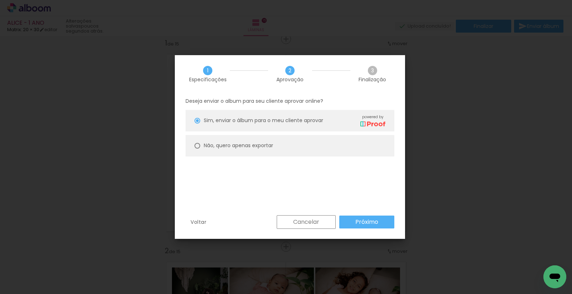
click at [0, 0] on slot "Não, quero apenas exportar" at bounding box center [0, 0] width 0 height 0
type paper-radio-button "on"
click at [0, 0] on slot "Próximo" at bounding box center [0, 0] width 0 height 0
type input "Alta, 300 DPI"
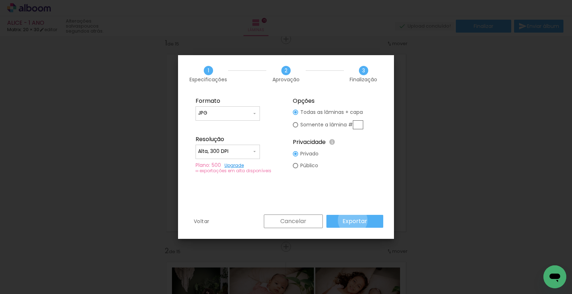
click at [0, 0] on slot "Exportar" at bounding box center [0, 0] width 0 height 0
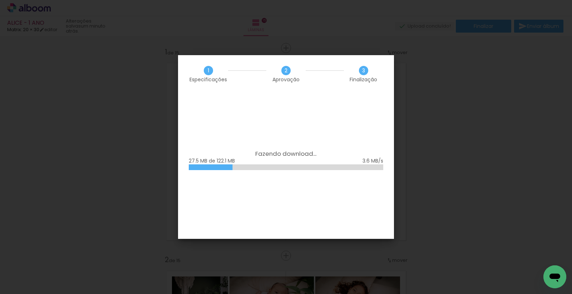
scroll to position [0, 924]
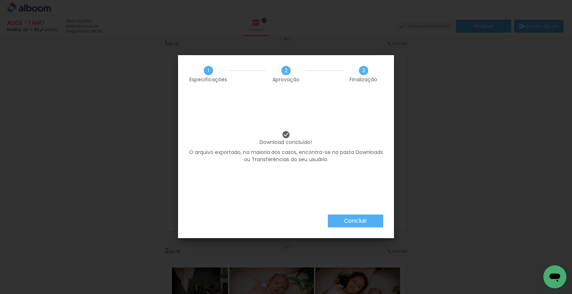
click at [0, 0] on slot "Concluir" at bounding box center [0, 0] width 0 height 0
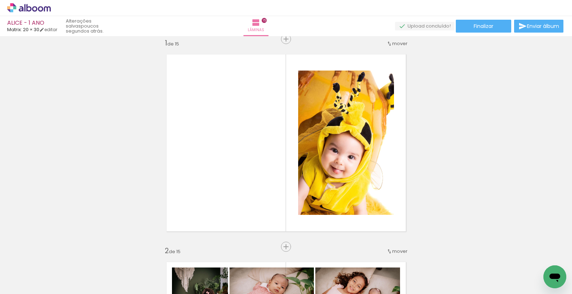
scroll to position [0, 924]
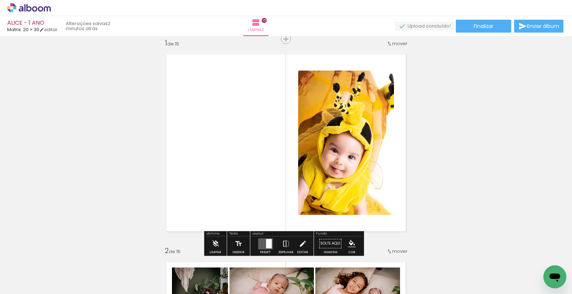
click at [32, 13] on div "› Editor de álbum" at bounding box center [286, 8] width 572 height 16
click at [29, 8] on icon at bounding box center [29, 7] width 44 height 9
